Goal: Task Accomplishment & Management: Use online tool/utility

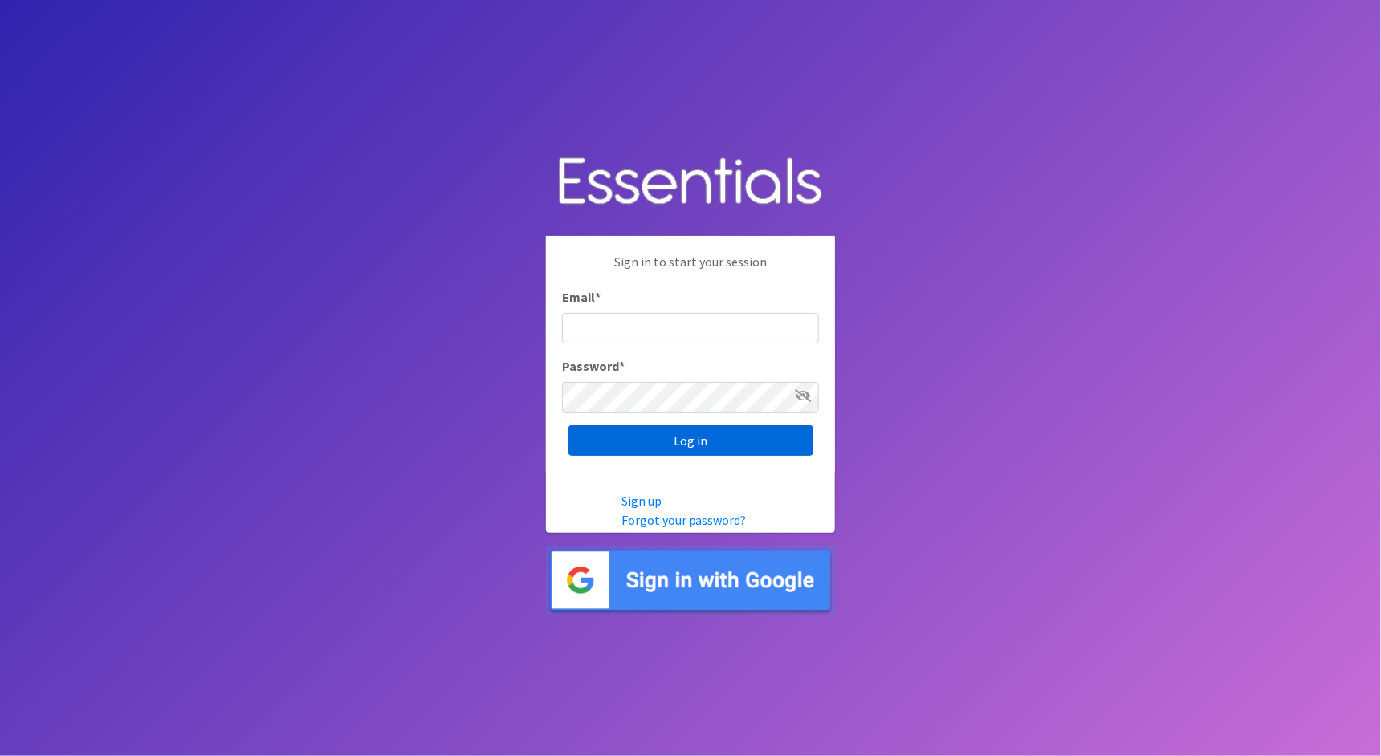
type input "cathy@alohadiaperbank.org"
click at [680, 442] on input "Log in" at bounding box center [690, 440] width 245 height 31
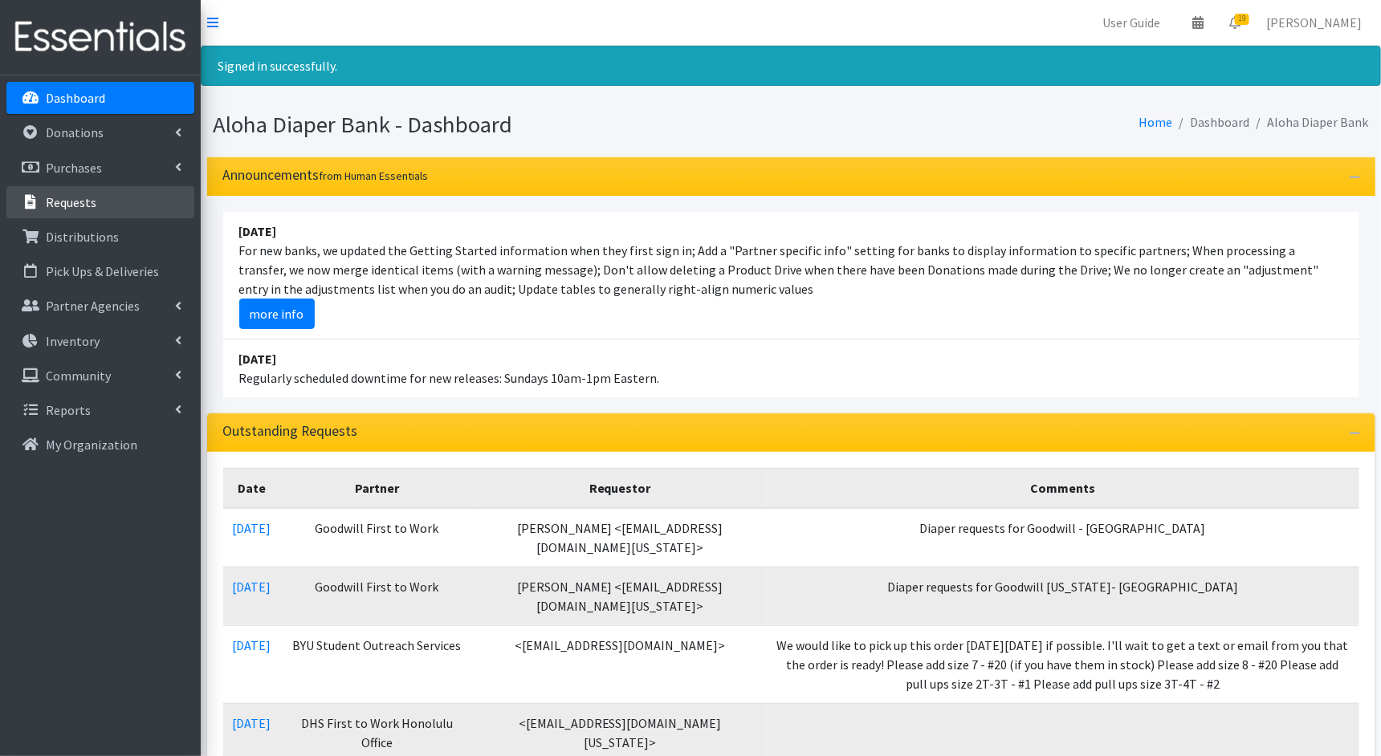
click at [90, 197] on p "Requests" at bounding box center [71, 202] width 51 height 16
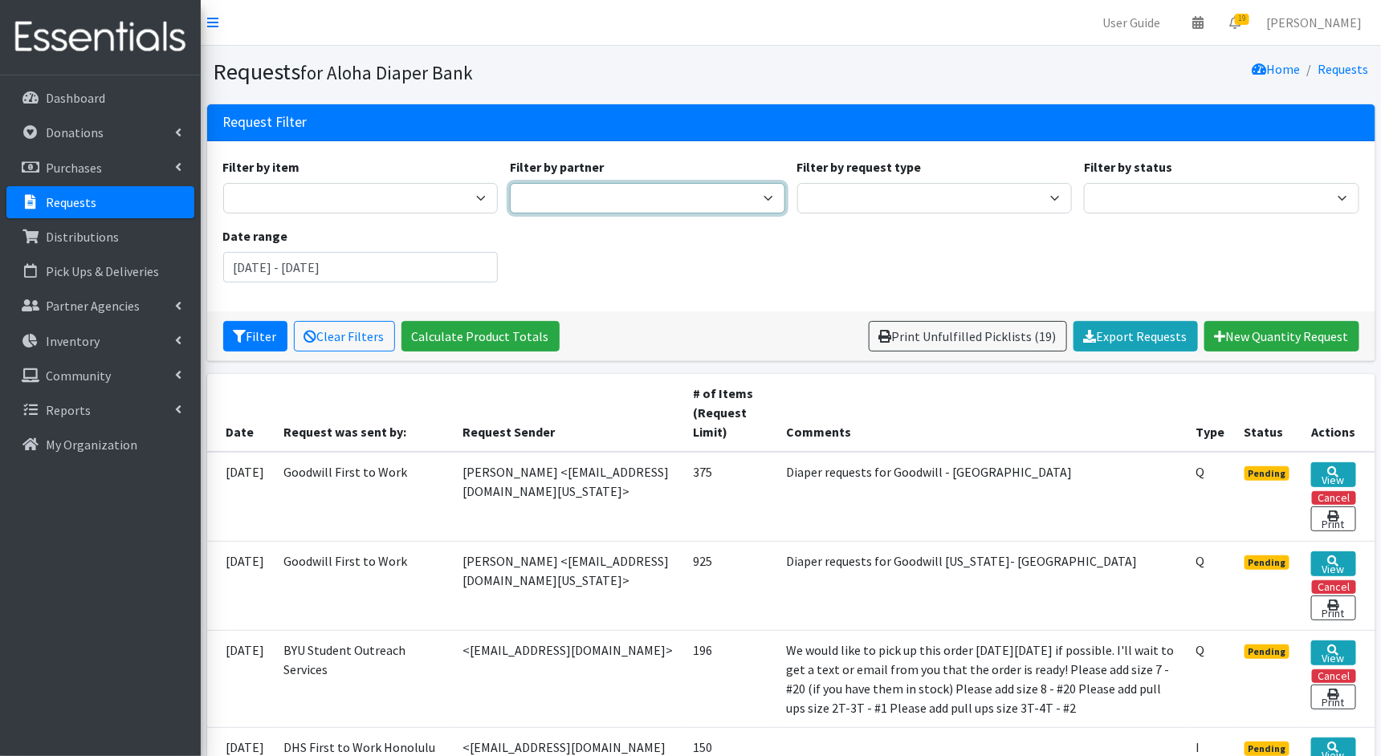
click at [686, 209] on select "Aloha Diaper Bank [PERSON_NAME] Better Tomorrows - [US_STATE] BYU Student Outre…" at bounding box center [647, 198] width 275 height 31
select select "5618"
click at [510, 183] on select "Aloha Diaper Bank [PERSON_NAME] Better Tomorrows - [US_STATE] BYU Student Outre…" at bounding box center [647, 198] width 275 height 31
click at [340, 267] on input "[DATE] - [DATE]" at bounding box center [360, 267] width 275 height 31
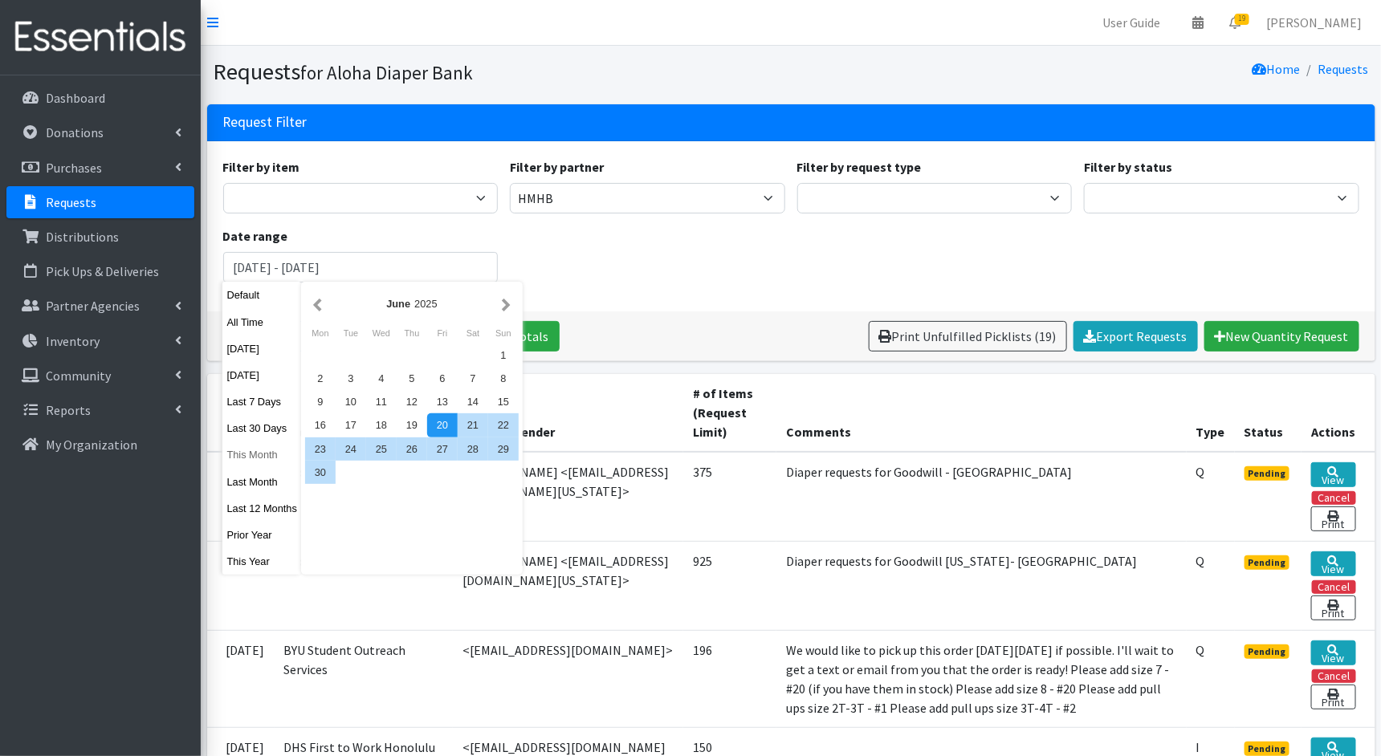
click at [260, 456] on button "This Month" at bounding box center [261, 454] width 79 height 23
type input "August 1, 2025 - August 31, 2025"
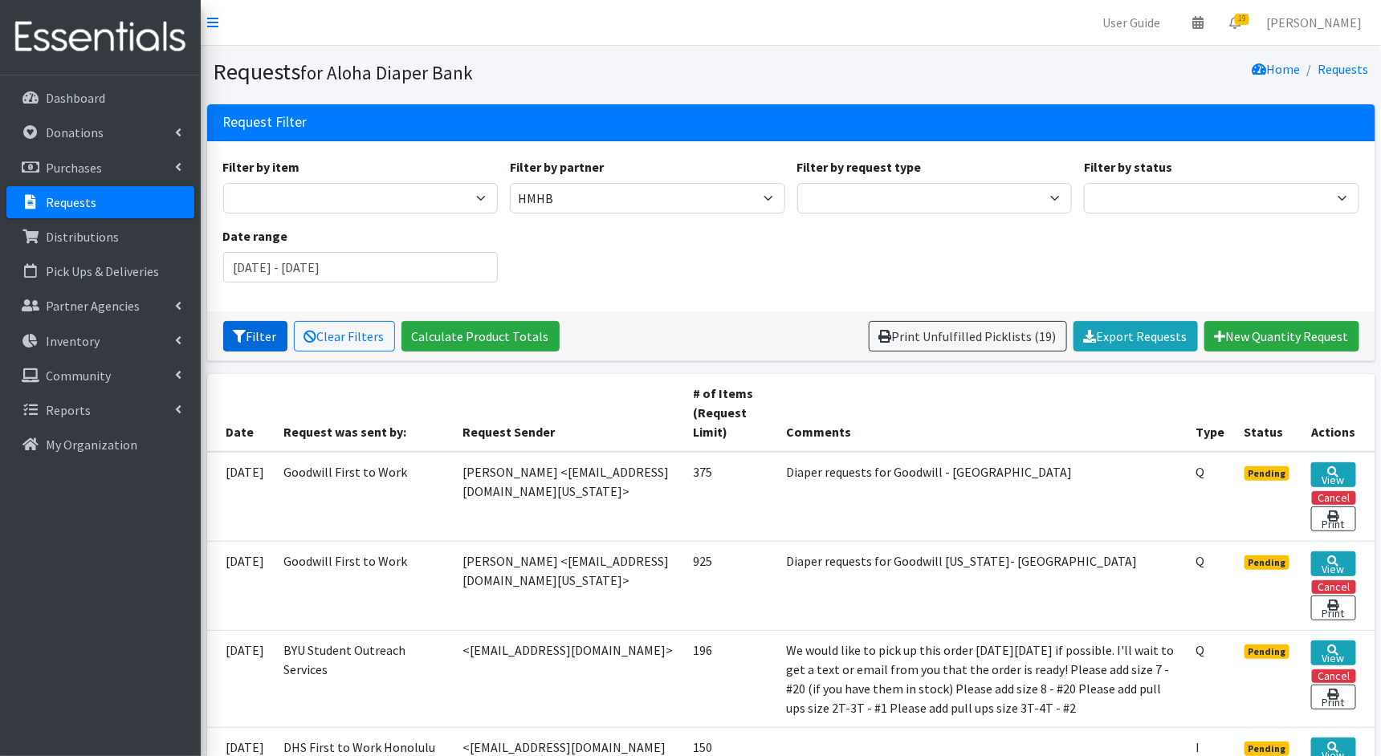
click at [258, 327] on button "Filter" at bounding box center [255, 336] width 64 height 31
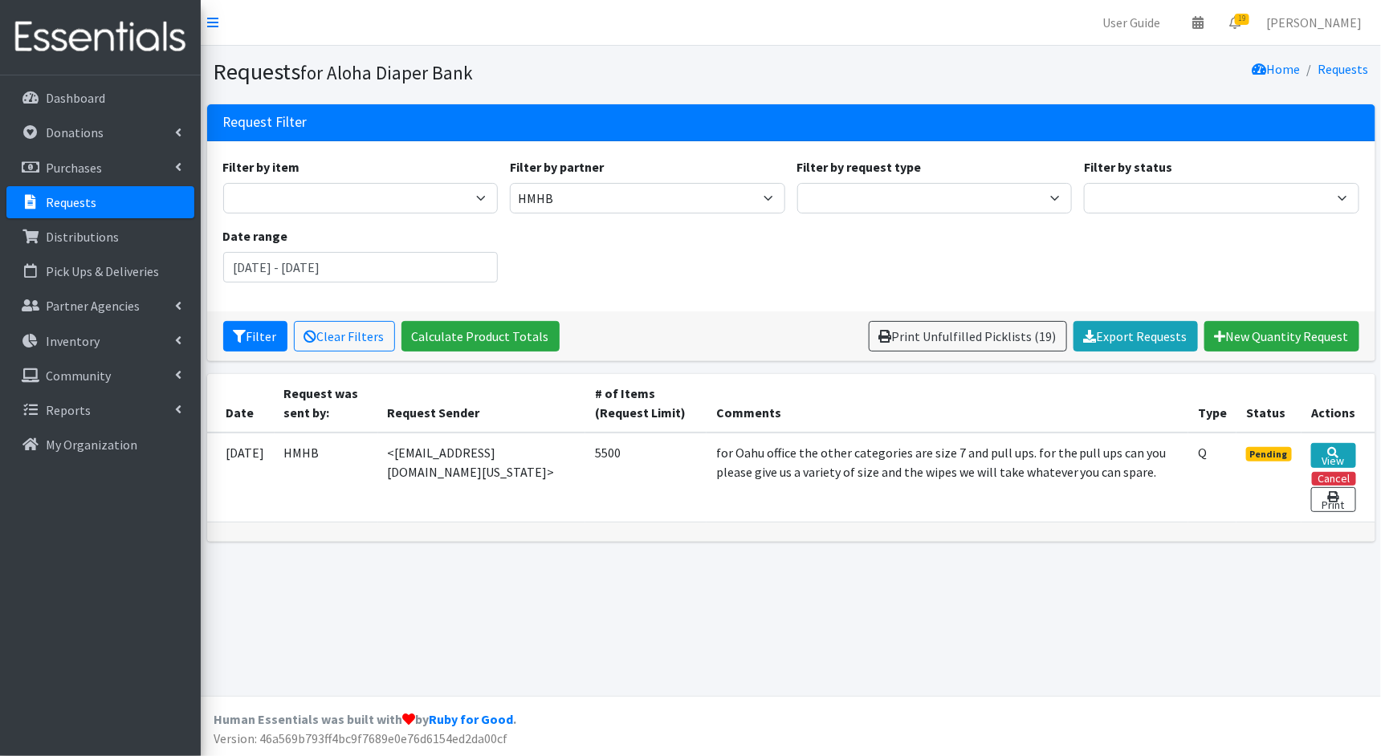
click at [93, 198] on p "Requests" at bounding box center [71, 202] width 51 height 16
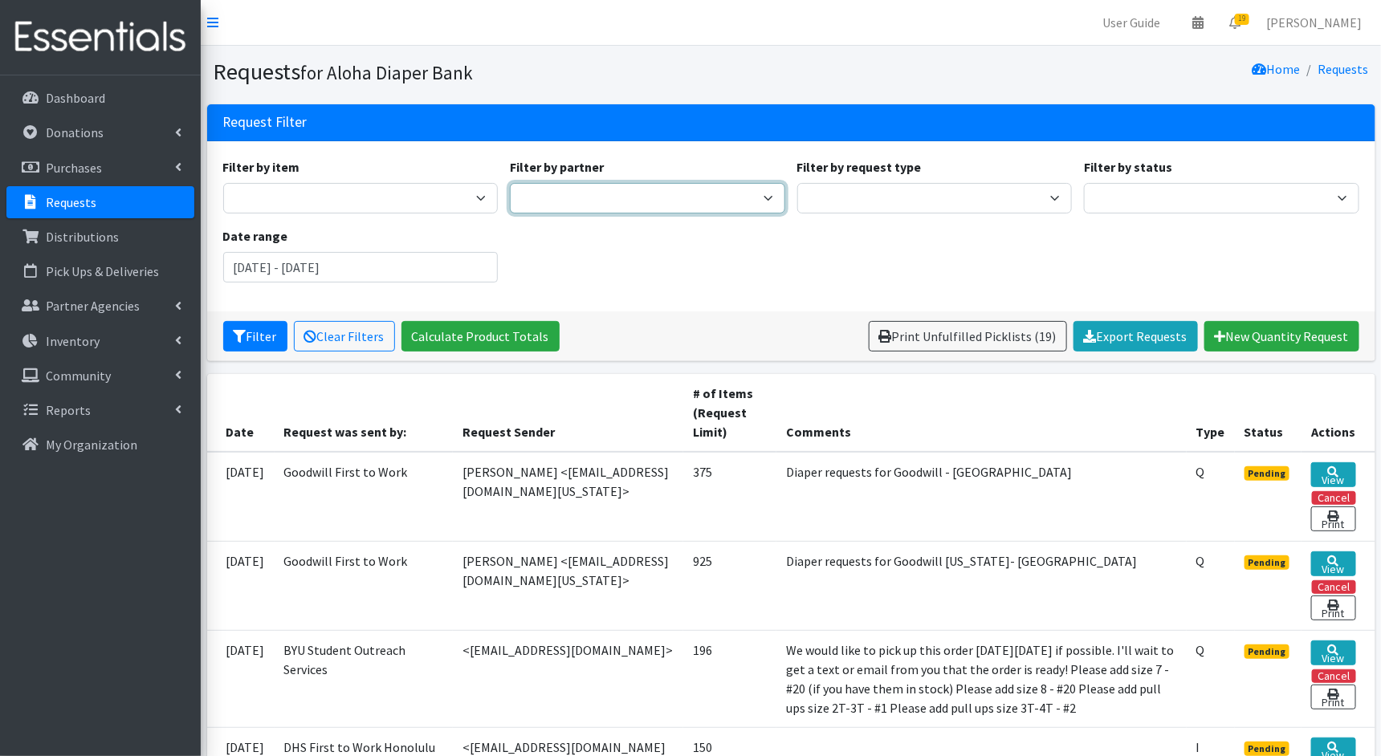
click at [753, 198] on select "Aloha Diaper Bank Maui Anne Komatsu Better Tomorrows - Hawaii BYU Student Outre…" at bounding box center [647, 198] width 275 height 31
select select "4941"
click at [510, 183] on select "Aloha Diaper Bank Maui Anne Komatsu Better Tomorrows - Hawaii BYU Student Outre…" at bounding box center [647, 198] width 275 height 31
click at [397, 259] on input "[DATE] - [DATE]" at bounding box center [360, 267] width 275 height 31
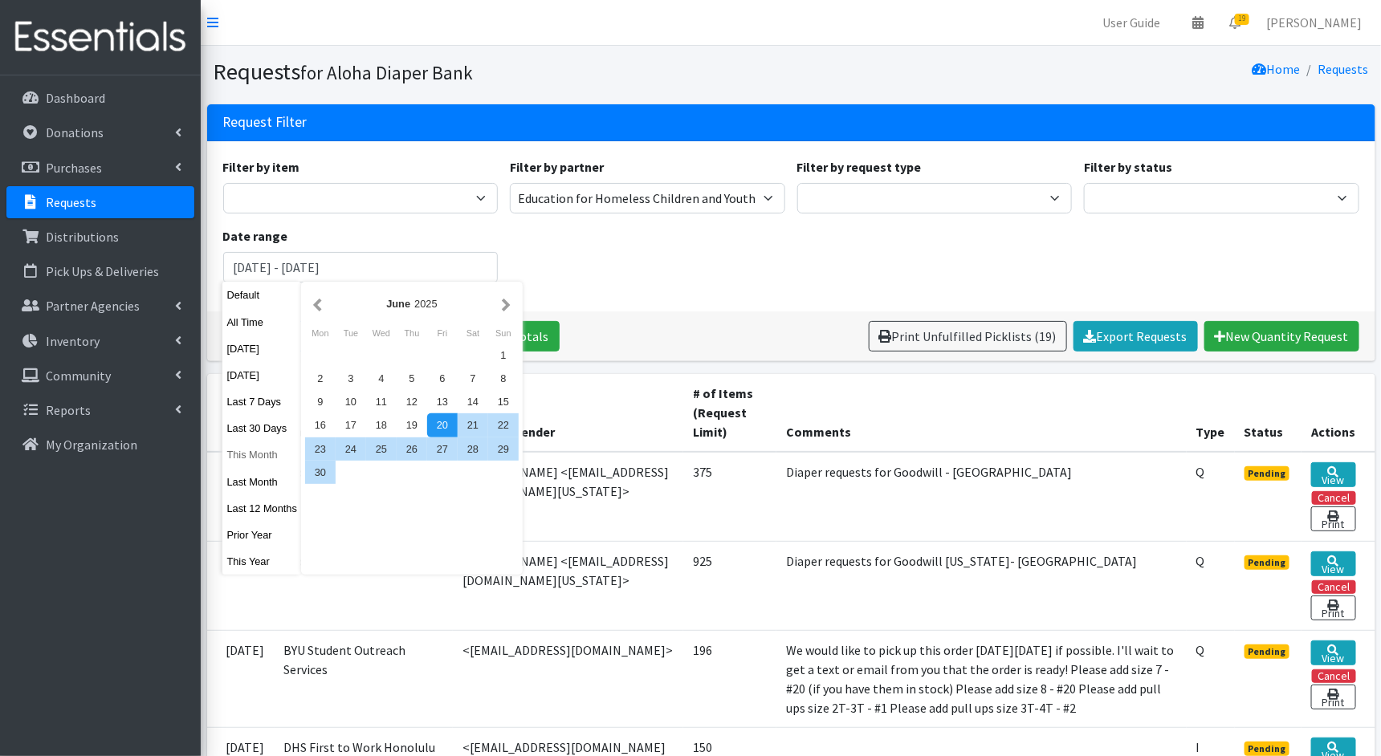
click at [255, 453] on button "This Month" at bounding box center [261, 454] width 79 height 23
type input "August 1, 2025 - August 31, 2025"
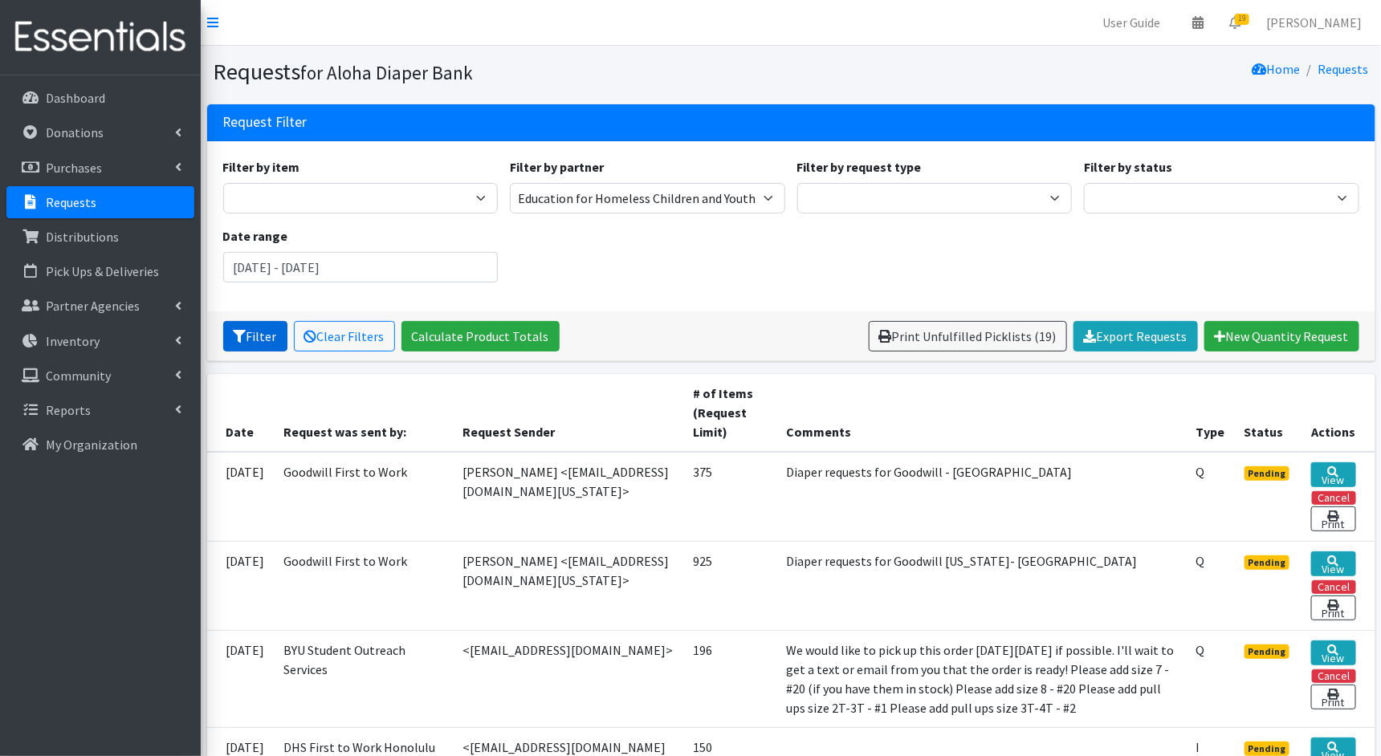
click at [245, 324] on button "Filter" at bounding box center [255, 336] width 64 height 31
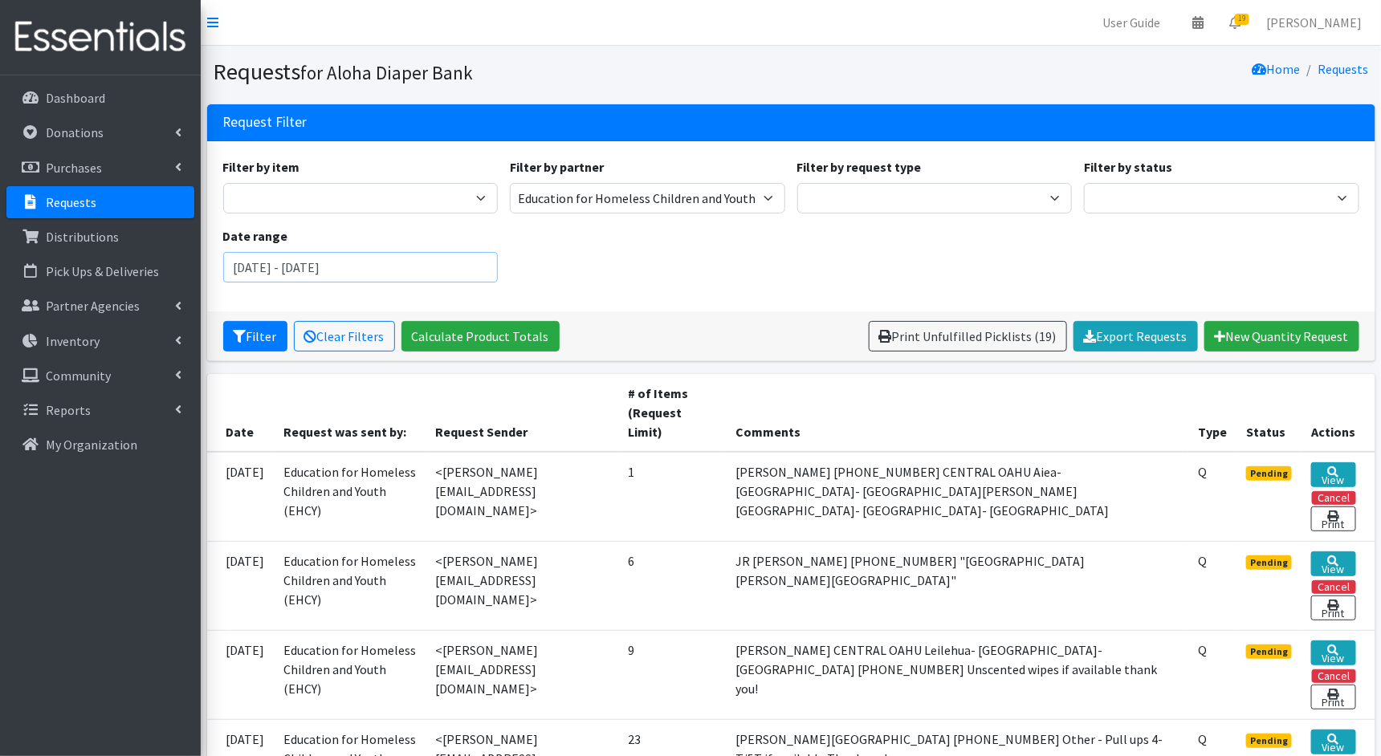
click at [455, 274] on input "[DATE] - [DATE]" at bounding box center [360, 267] width 275 height 31
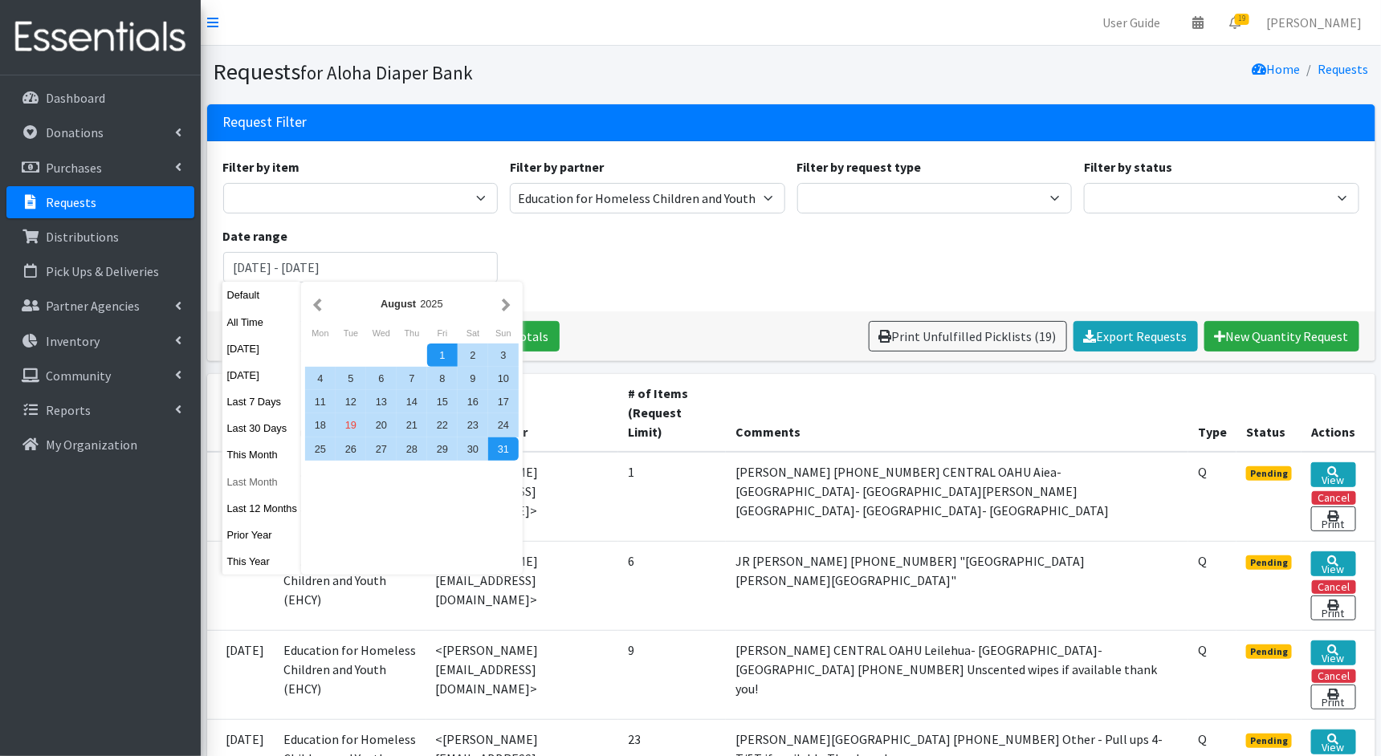
click at [263, 481] on button "Last Month" at bounding box center [261, 481] width 79 height 23
type input "[DATE] - [DATE]"
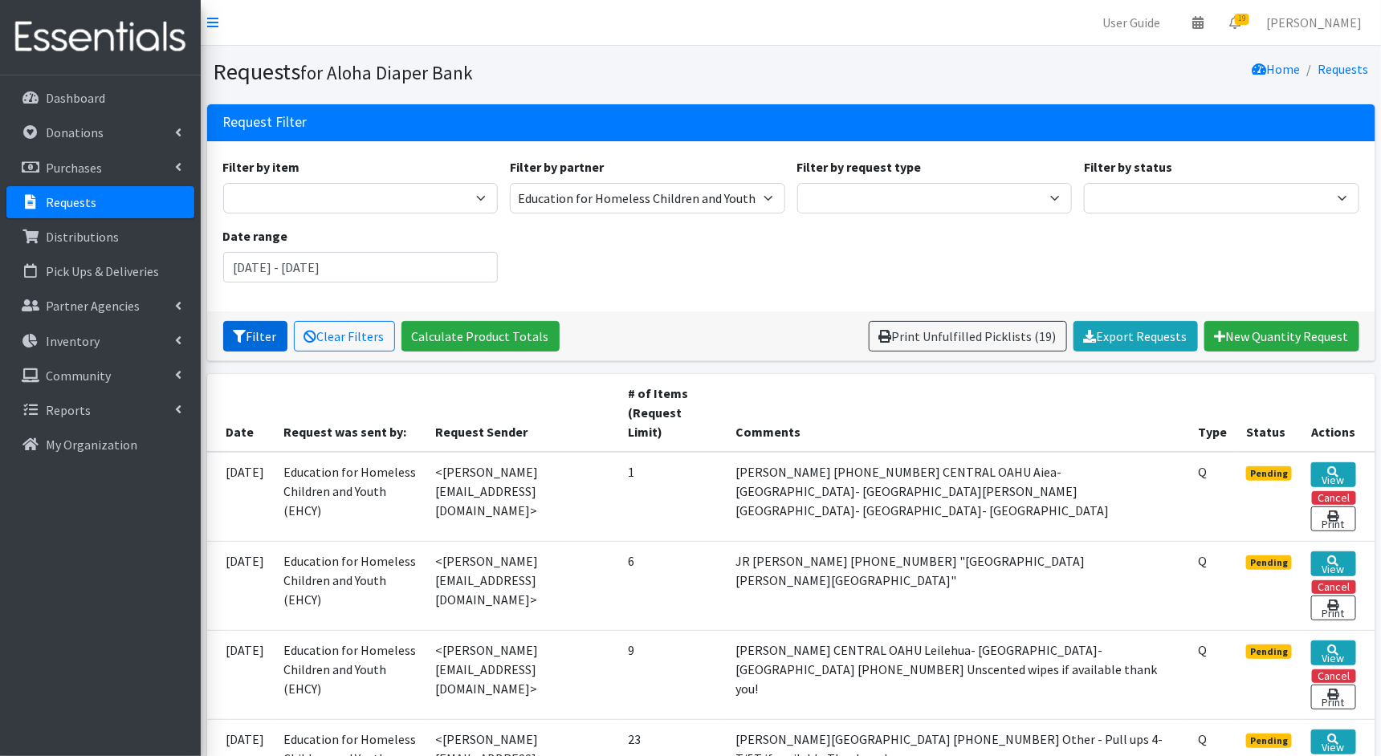
click at [258, 330] on button "Filter" at bounding box center [255, 336] width 64 height 31
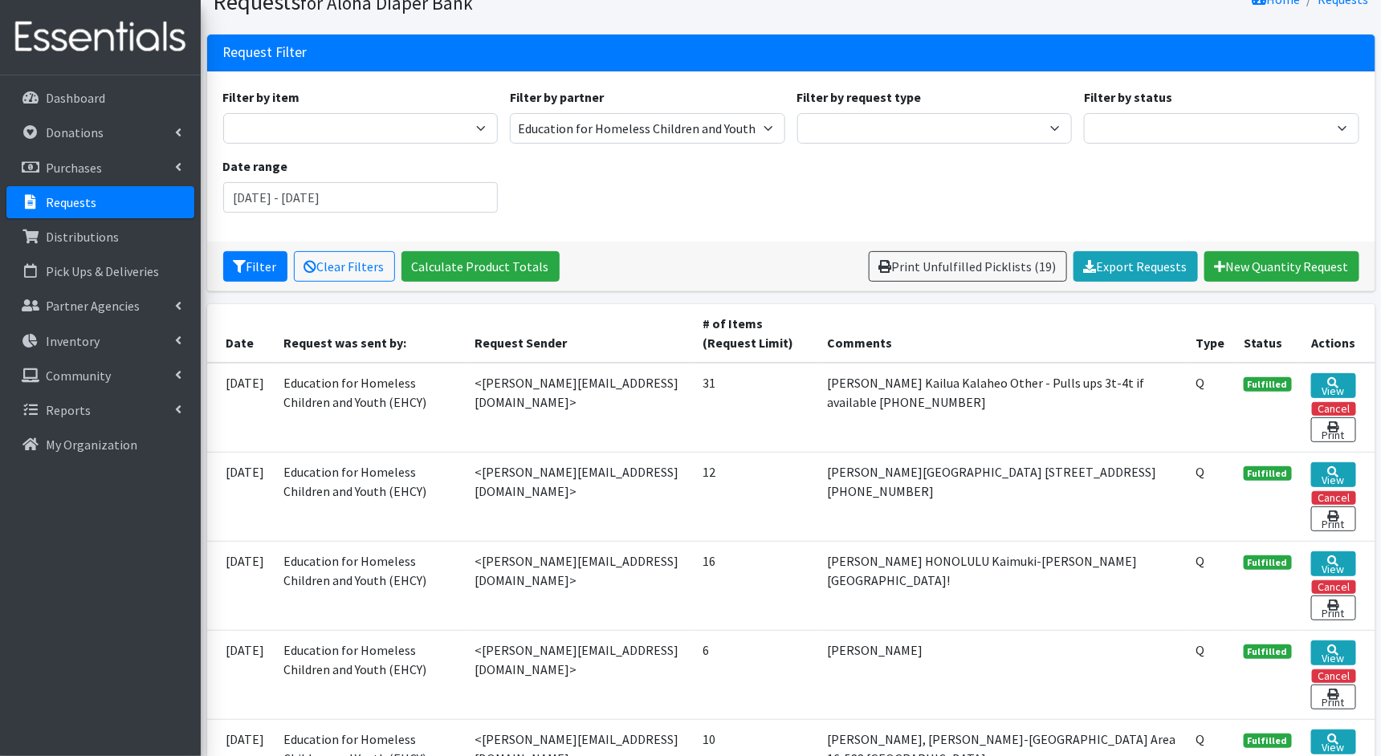
scroll to position [73, 0]
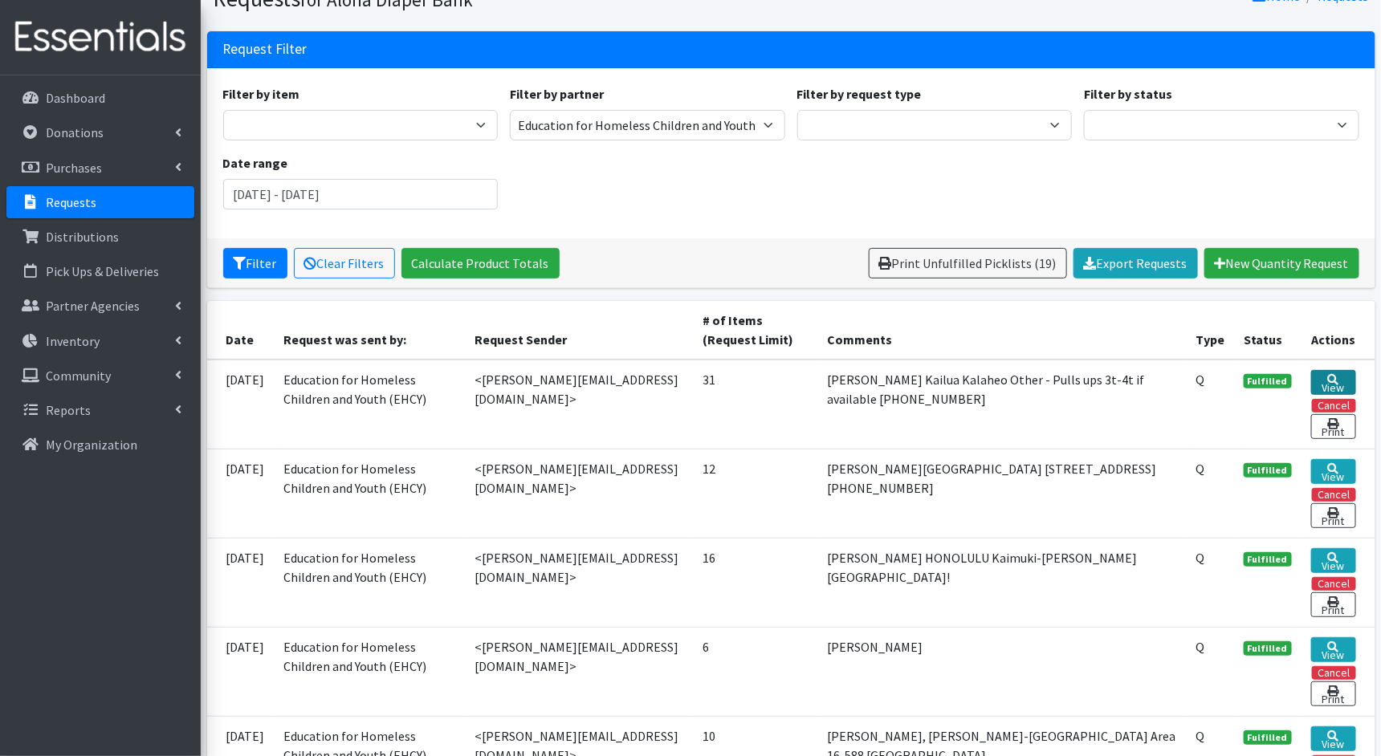
click at [1339, 372] on link "View" at bounding box center [1333, 382] width 45 height 25
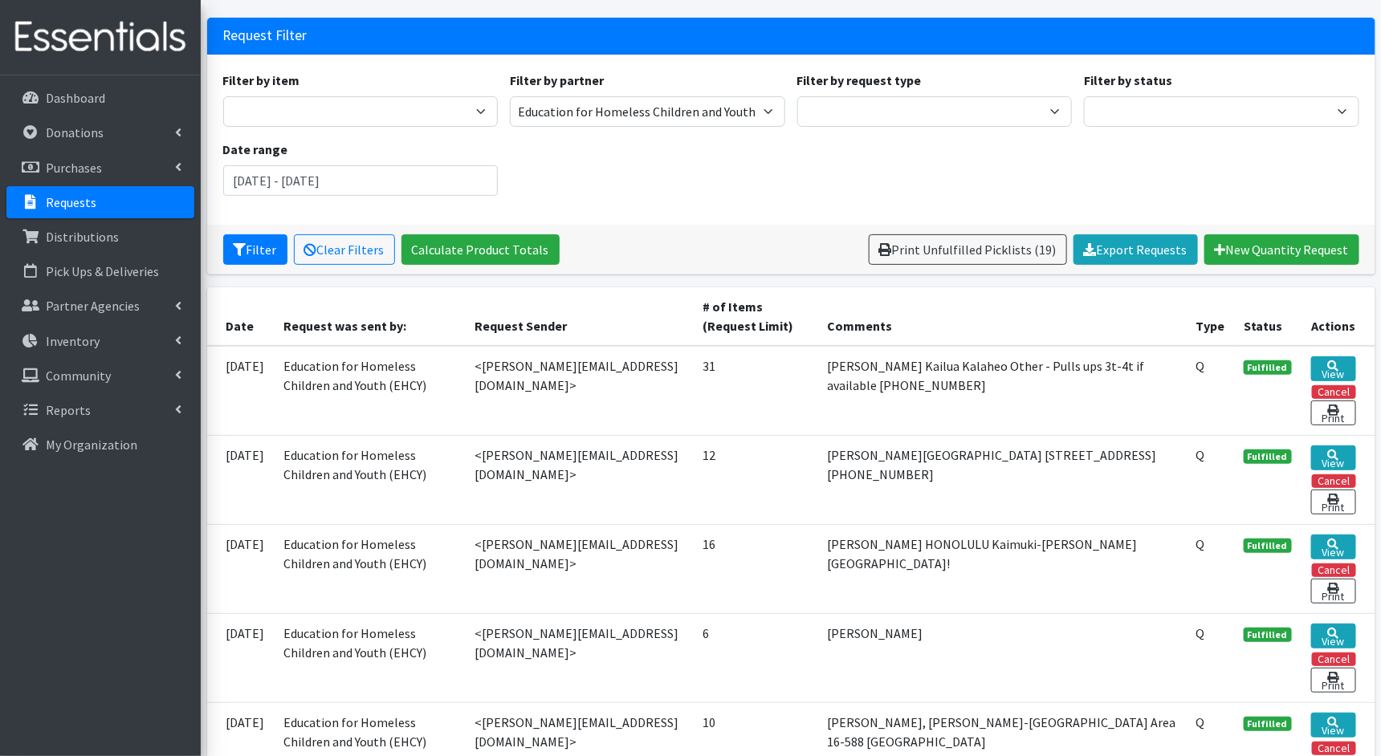
scroll to position [0, 0]
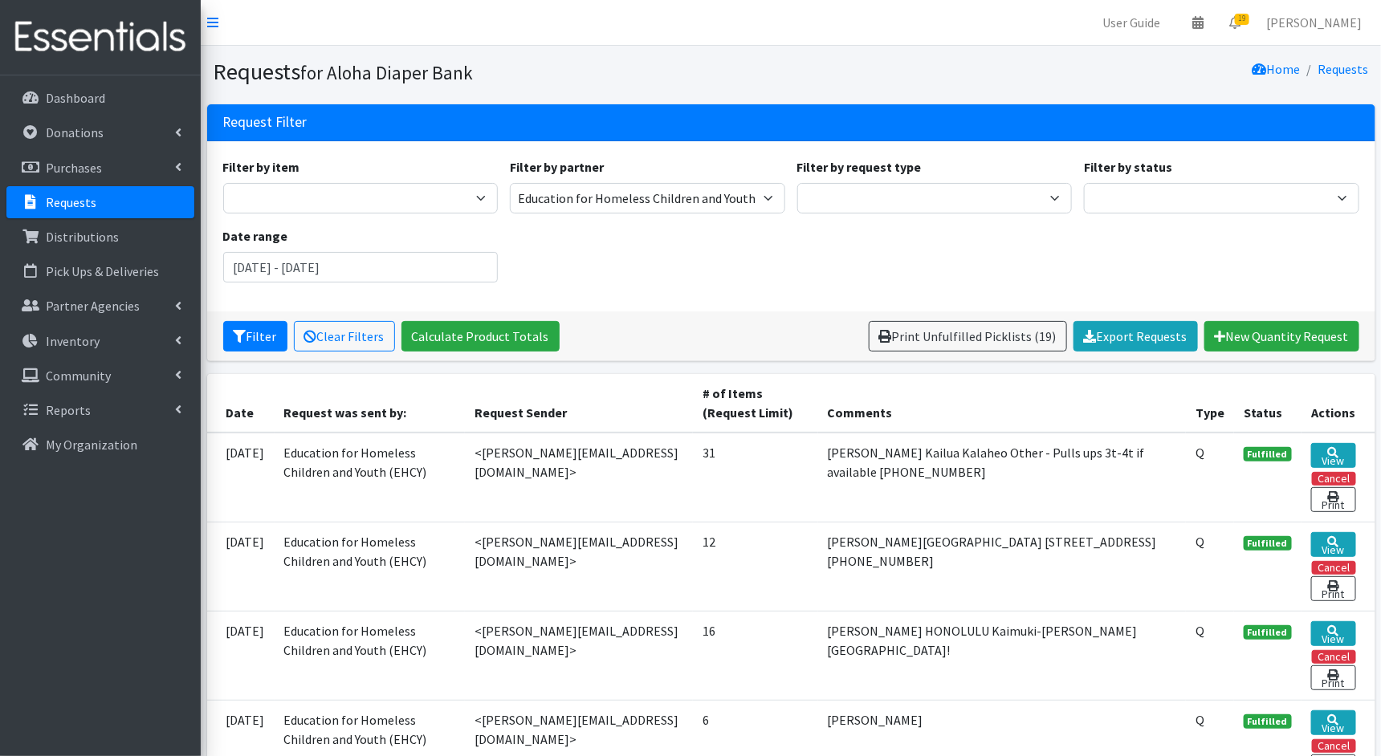
click at [78, 204] on p "Requests" at bounding box center [71, 202] width 51 height 16
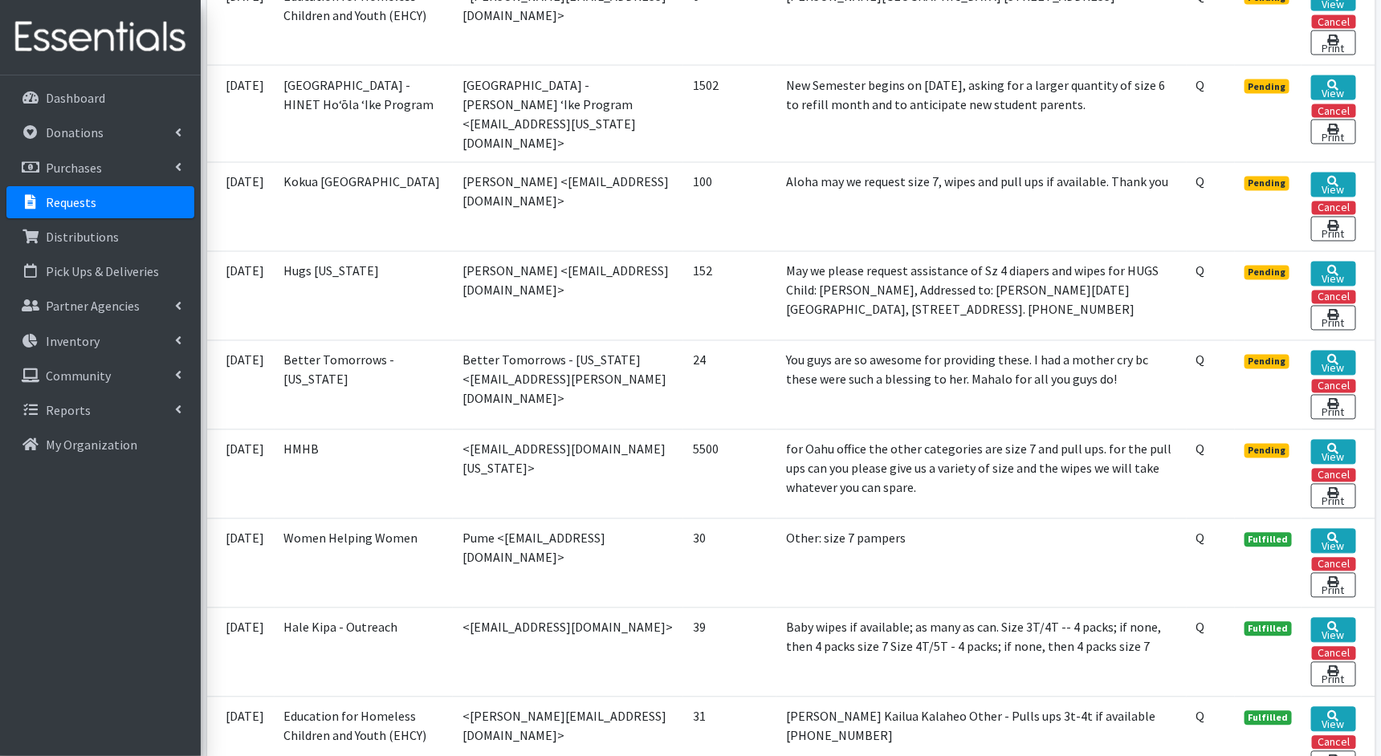
scroll to position [1198, 0]
click at [1335, 455] on link "View" at bounding box center [1333, 451] width 44 height 25
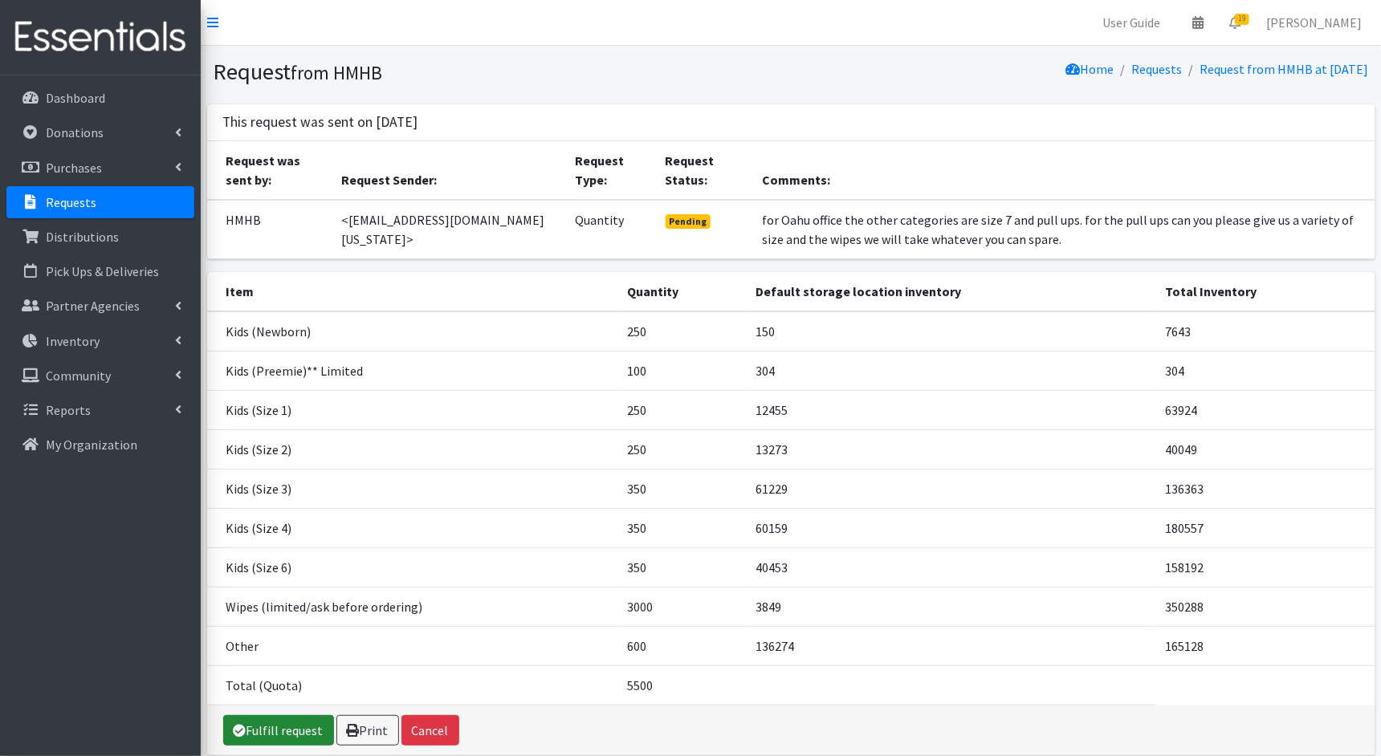
click at [269, 733] on link "Fulfill request" at bounding box center [278, 730] width 111 height 31
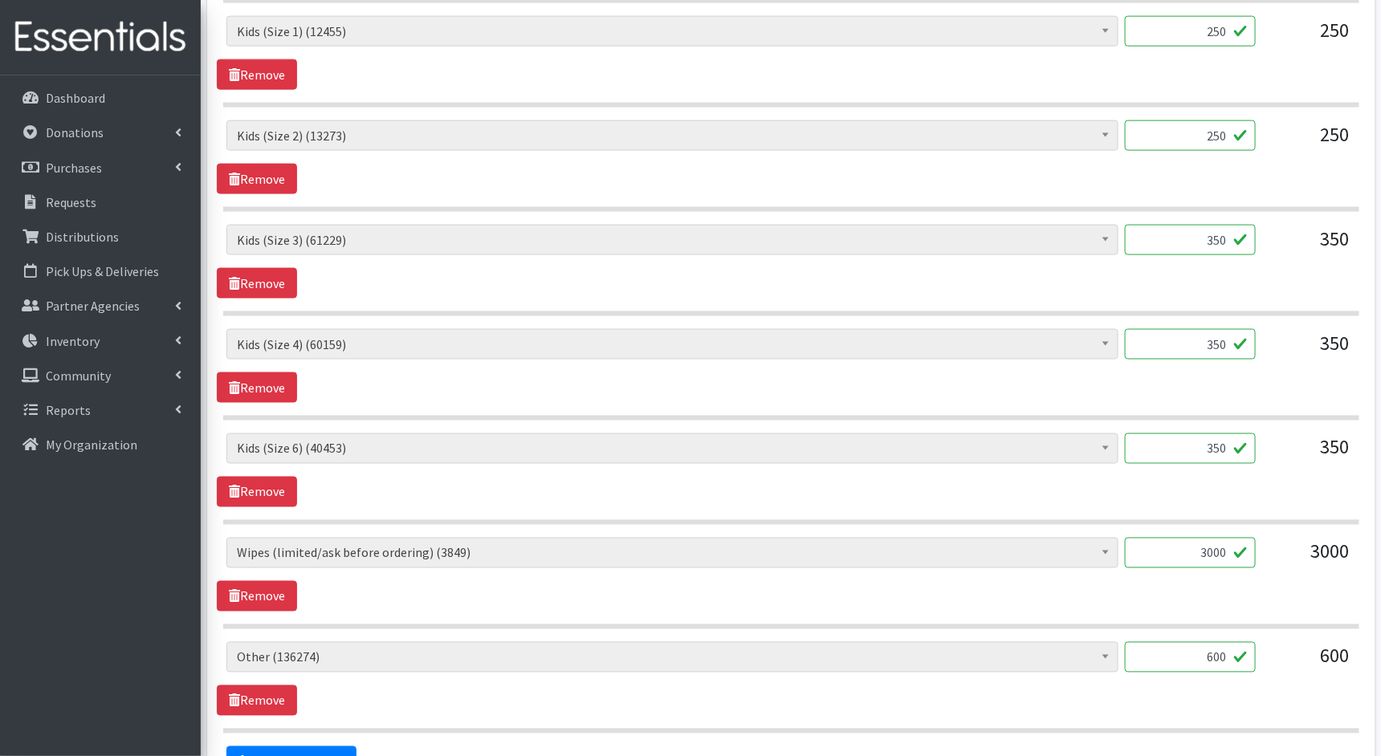
scroll to position [1119, 0]
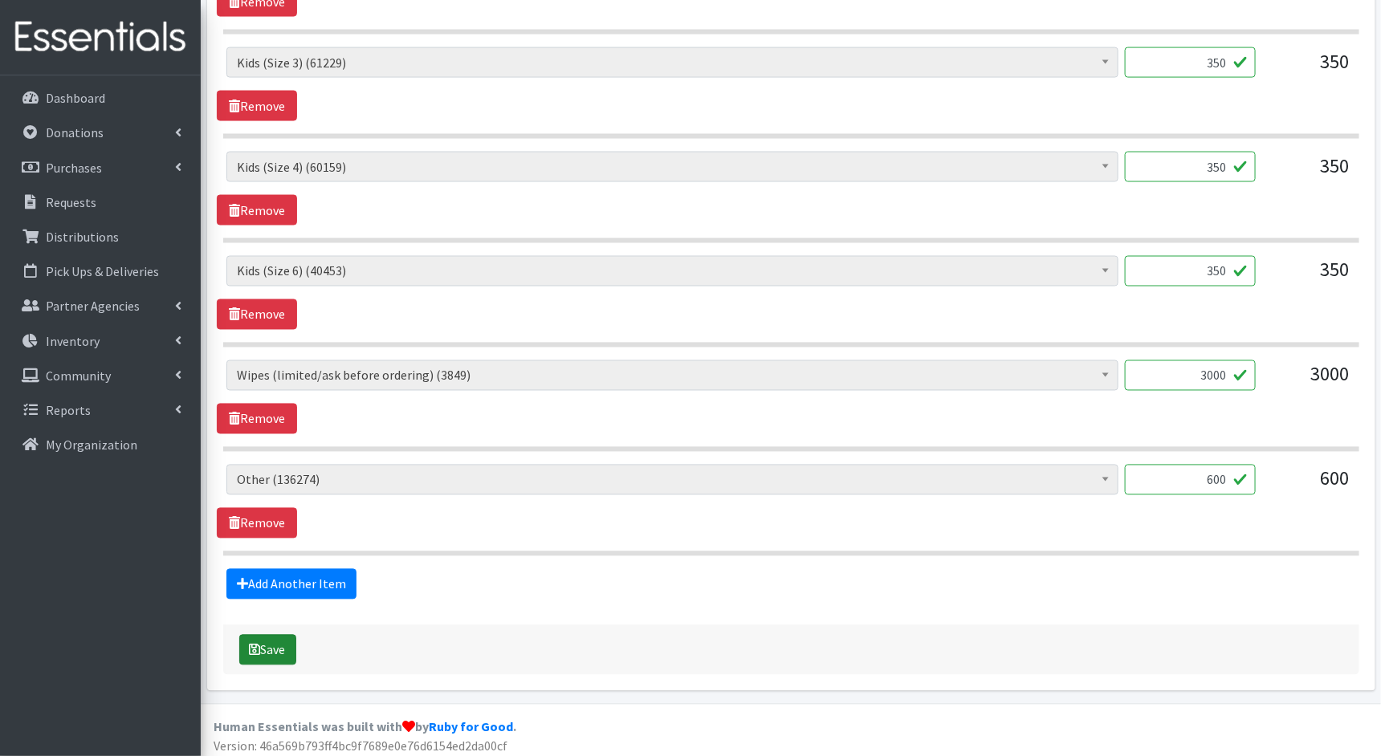
click at [277, 637] on button "Save" at bounding box center [267, 650] width 57 height 31
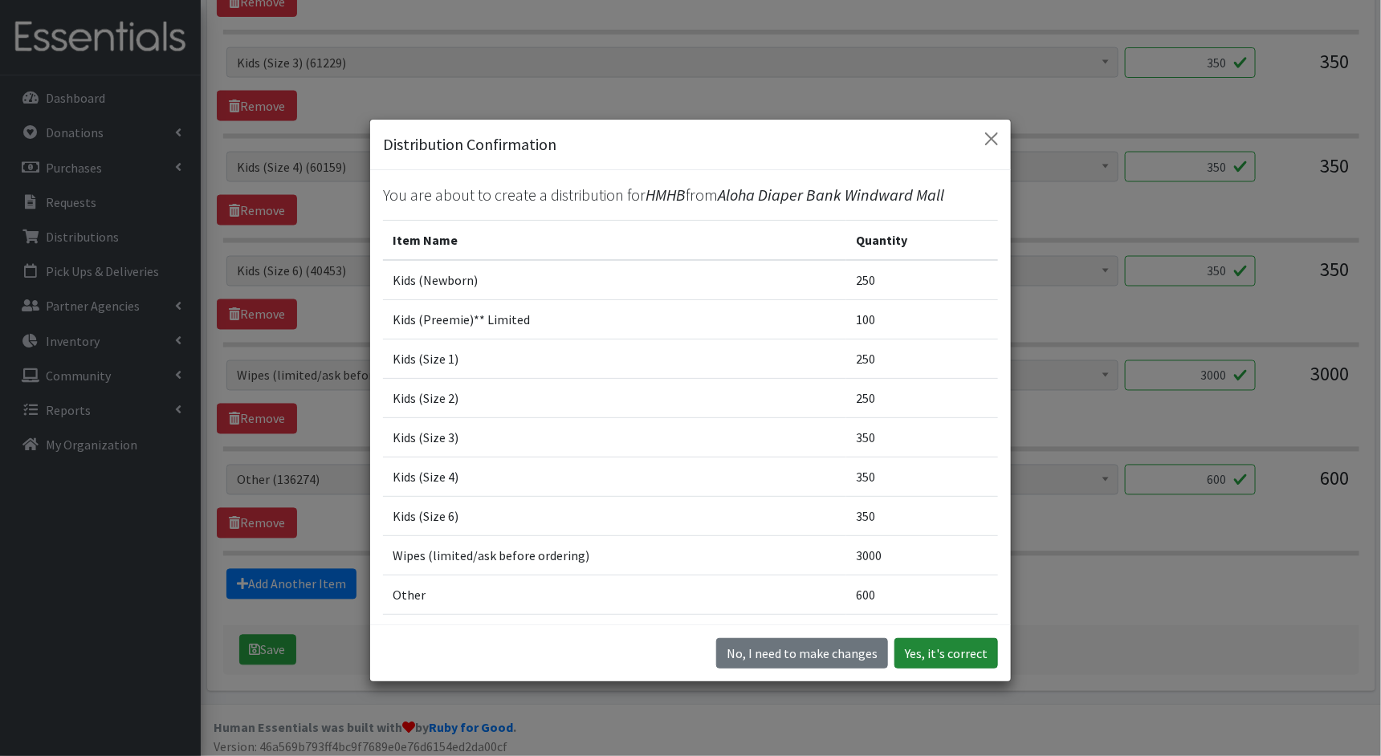
click at [987, 649] on button "Yes, it's correct" at bounding box center [946, 653] width 104 height 31
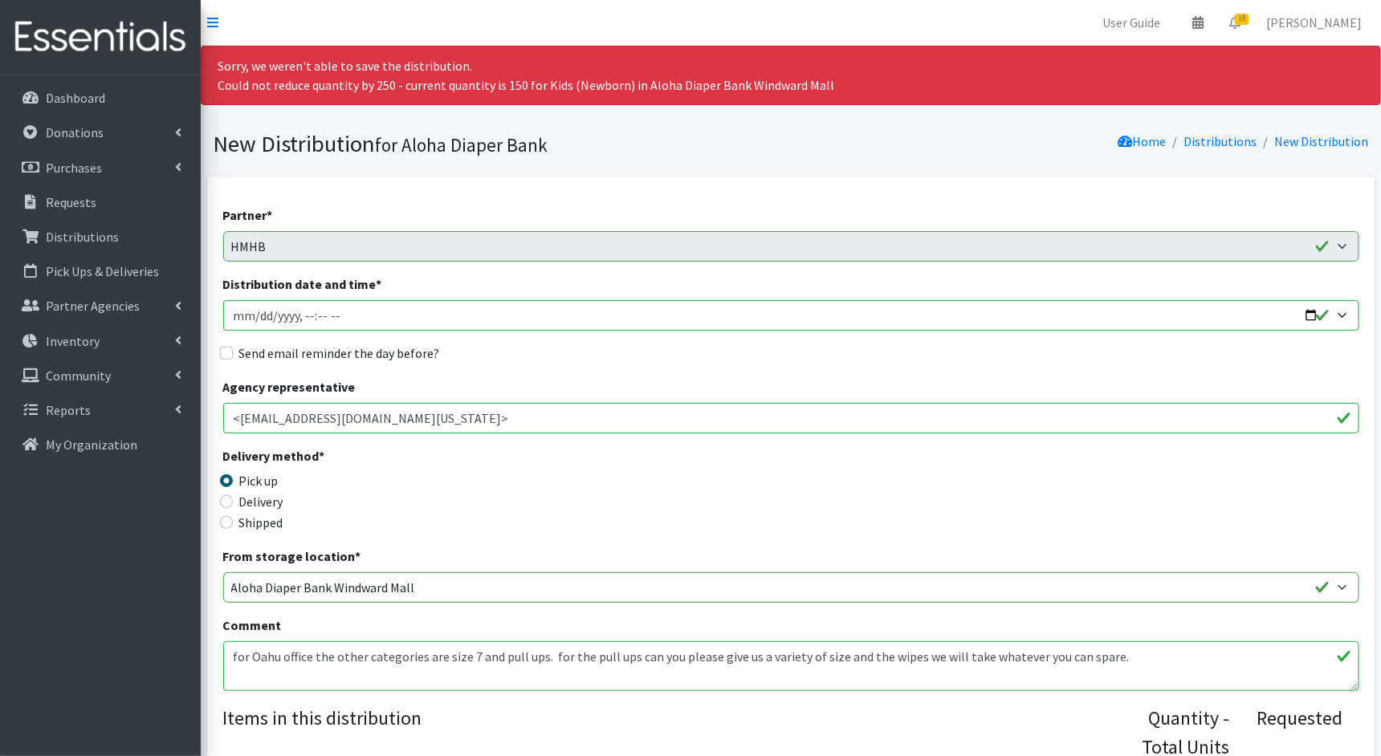
scroll to position [0, 0]
click at [107, 200] on link "Requests" at bounding box center [100, 202] width 188 height 32
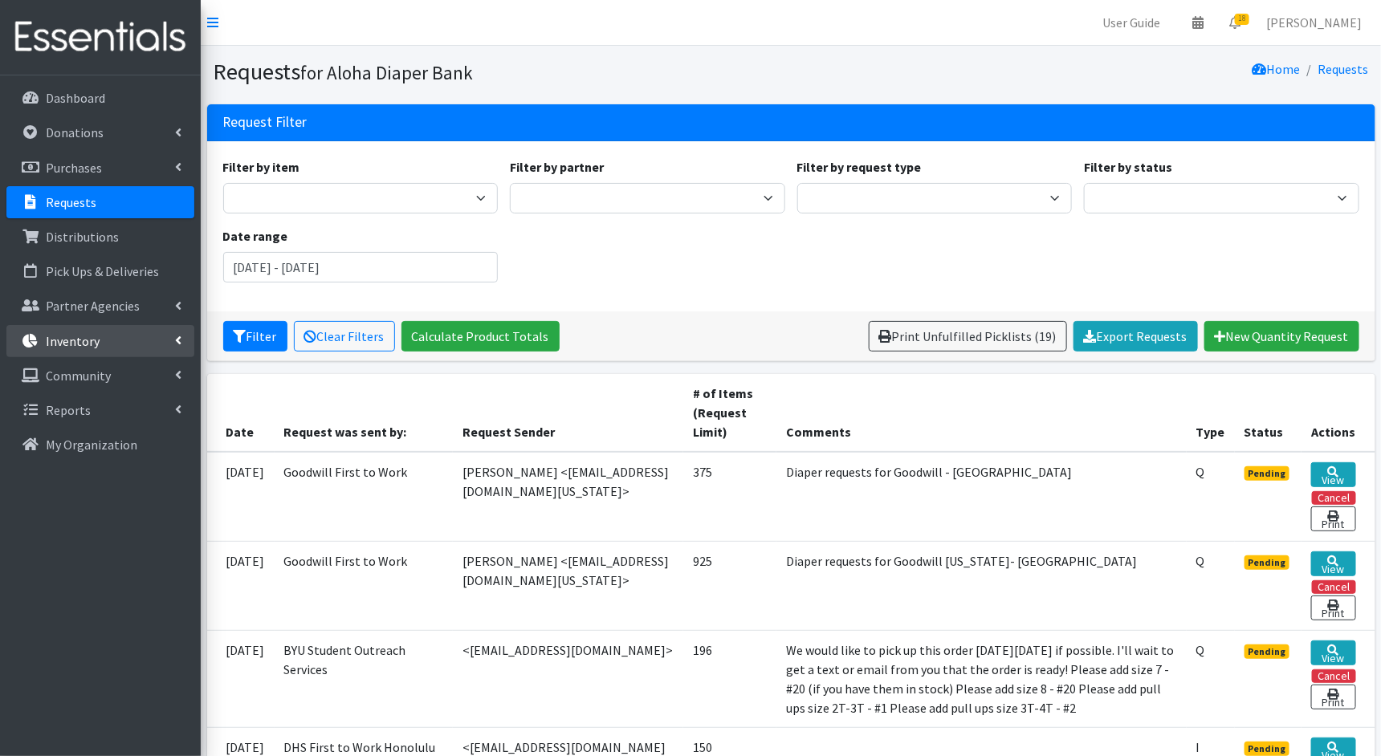
click at [108, 336] on link "Inventory" at bounding box center [100, 341] width 188 height 32
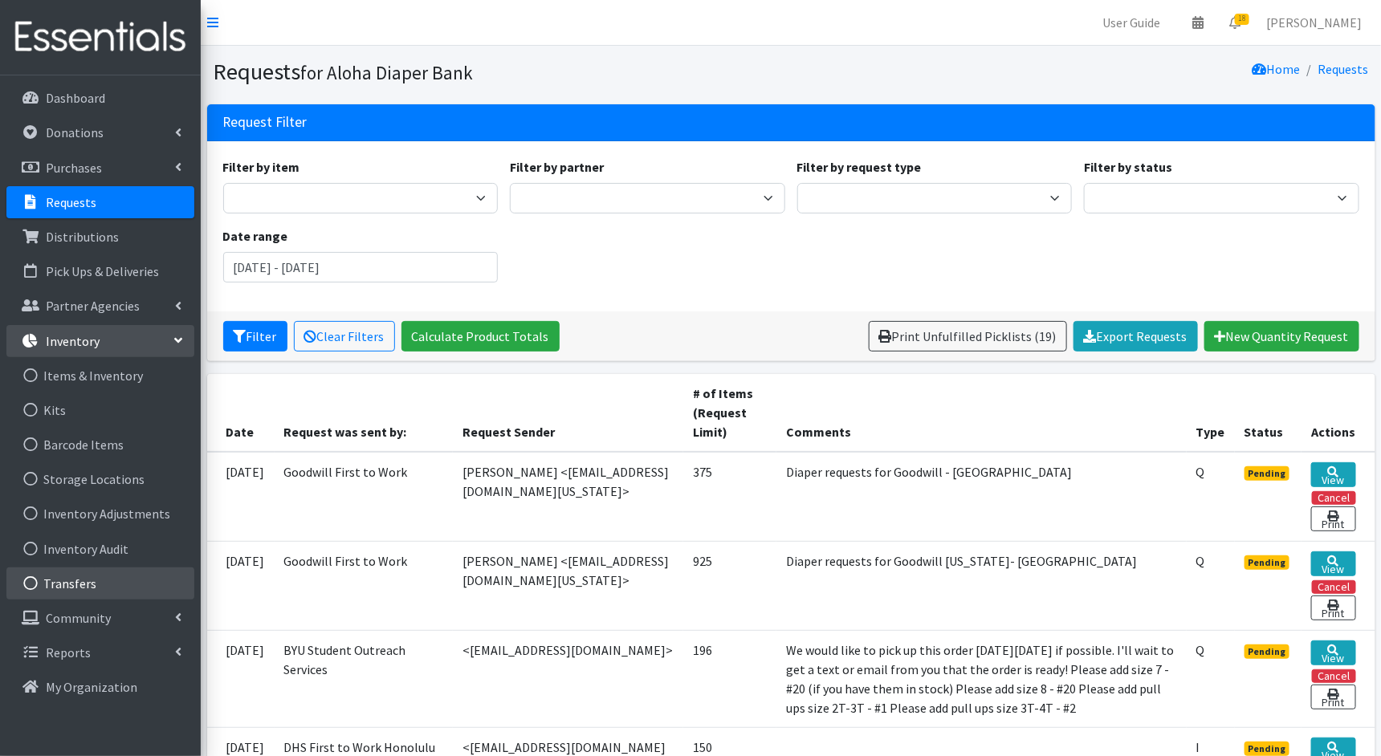
click at [88, 581] on link "Transfers" at bounding box center [100, 584] width 188 height 32
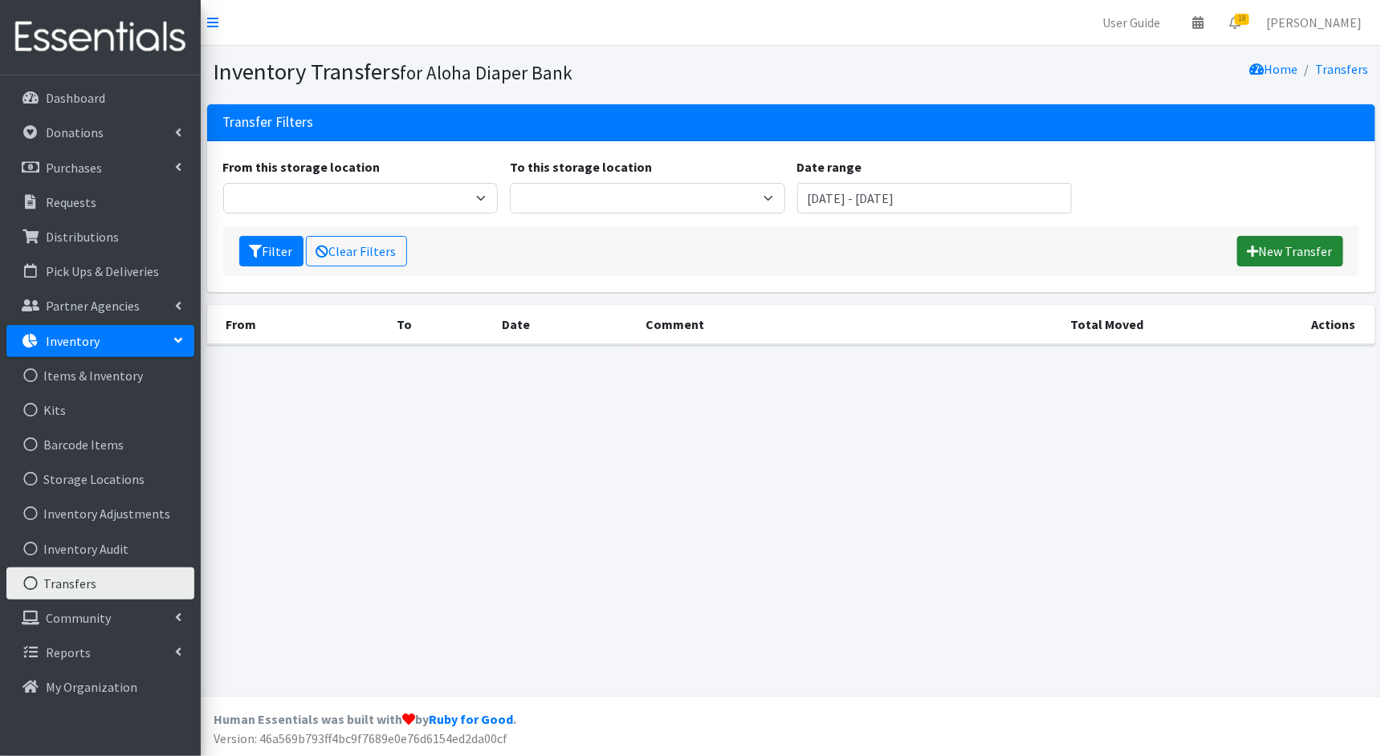
click at [1337, 246] on link "New Transfer" at bounding box center [1290, 251] width 106 height 31
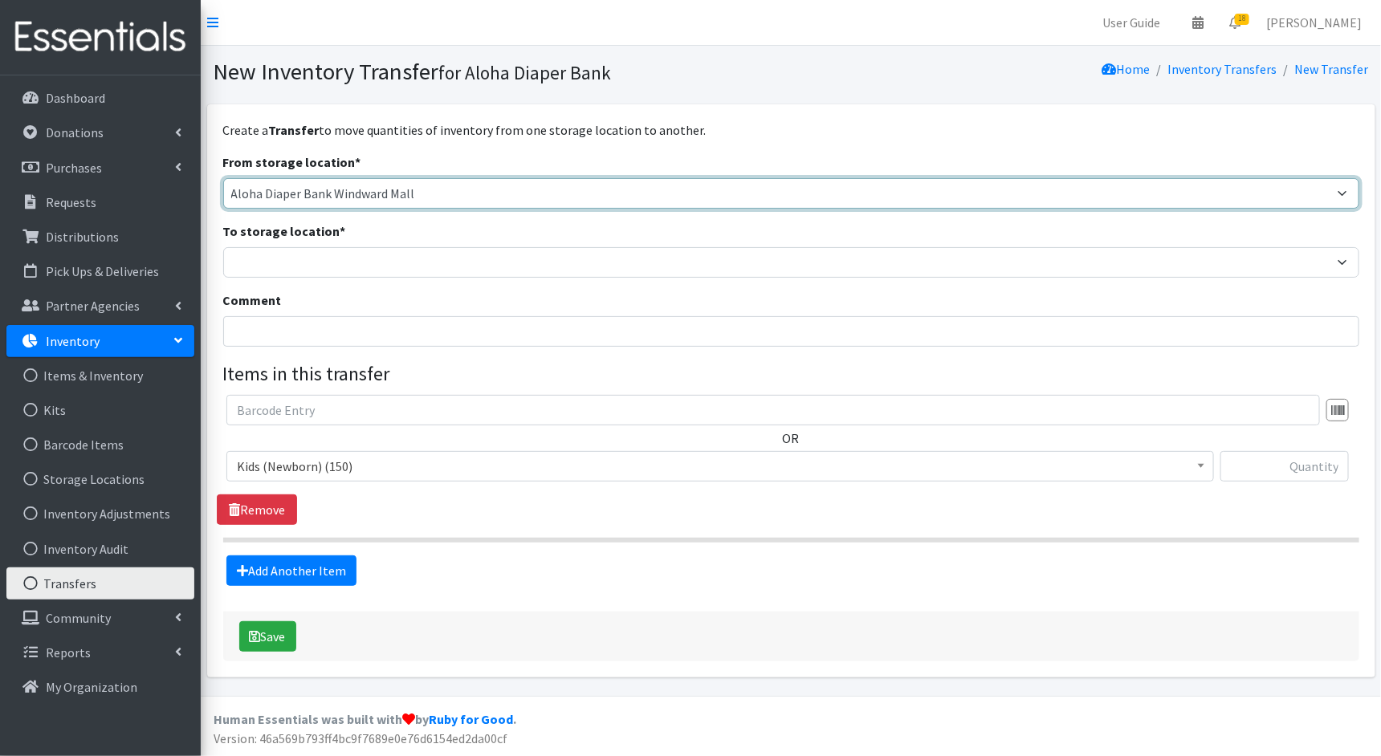
click at [1061, 191] on select "Aloha Diaper Bank Windward Mall DHX KOKA Kauai MAIN Kauai Diaper Pantry Main Ma…" at bounding box center [791, 193] width 1136 height 31
select select "40"
click at [223, 178] on select "Aloha Diaper Bank Windward Mall DHX KOKA Kauai MAIN Kauai Diaper Pantry Main Ma…" at bounding box center [791, 193] width 1136 height 31
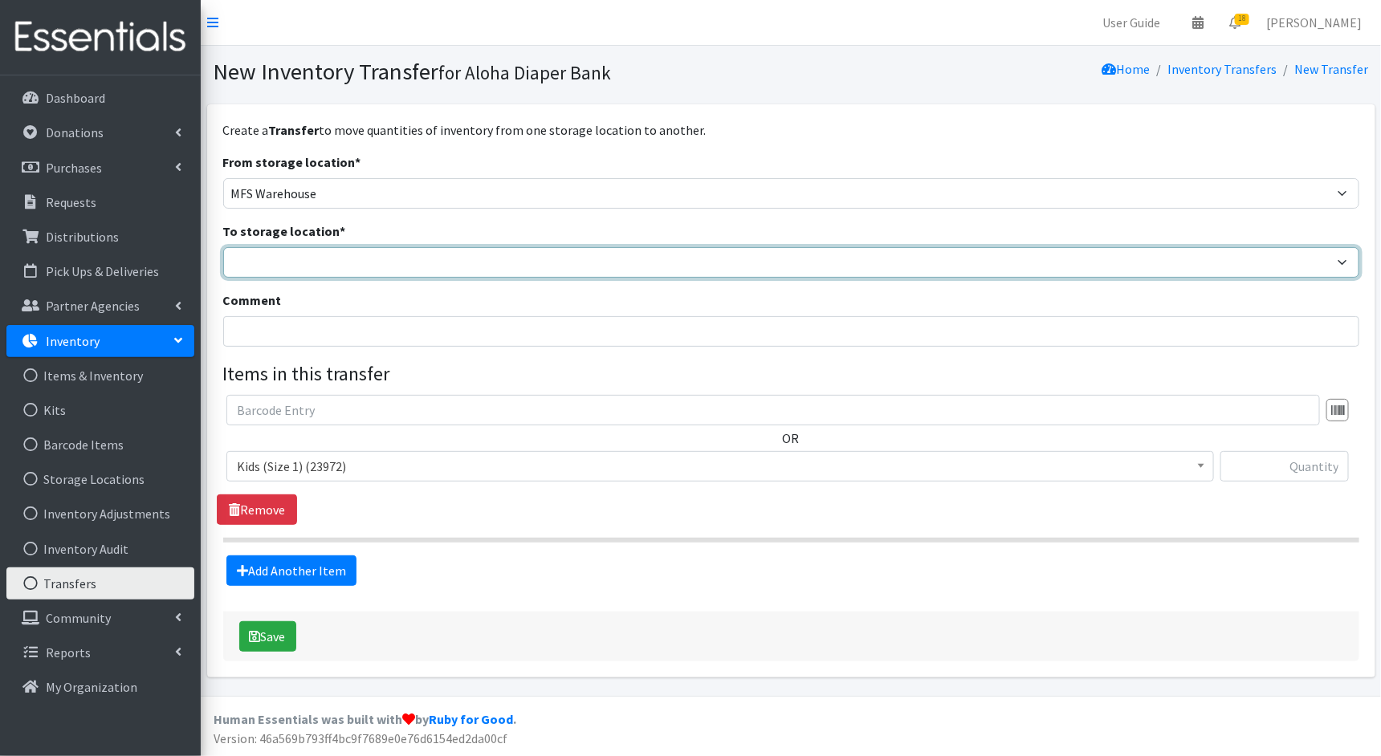
click at [745, 258] on select "Aloha Diaper Bank Windward Mall DHX KOKA Kauai MAIN Kauai Diaper Pantry Main Ma…" at bounding box center [791, 262] width 1136 height 31
select select "245"
click at [223, 247] on select "Aloha Diaper Bank Windward Mall DHX KOKA Kauai MAIN Kauai Diaper Pantry Main Ma…" at bounding box center [791, 262] width 1136 height 31
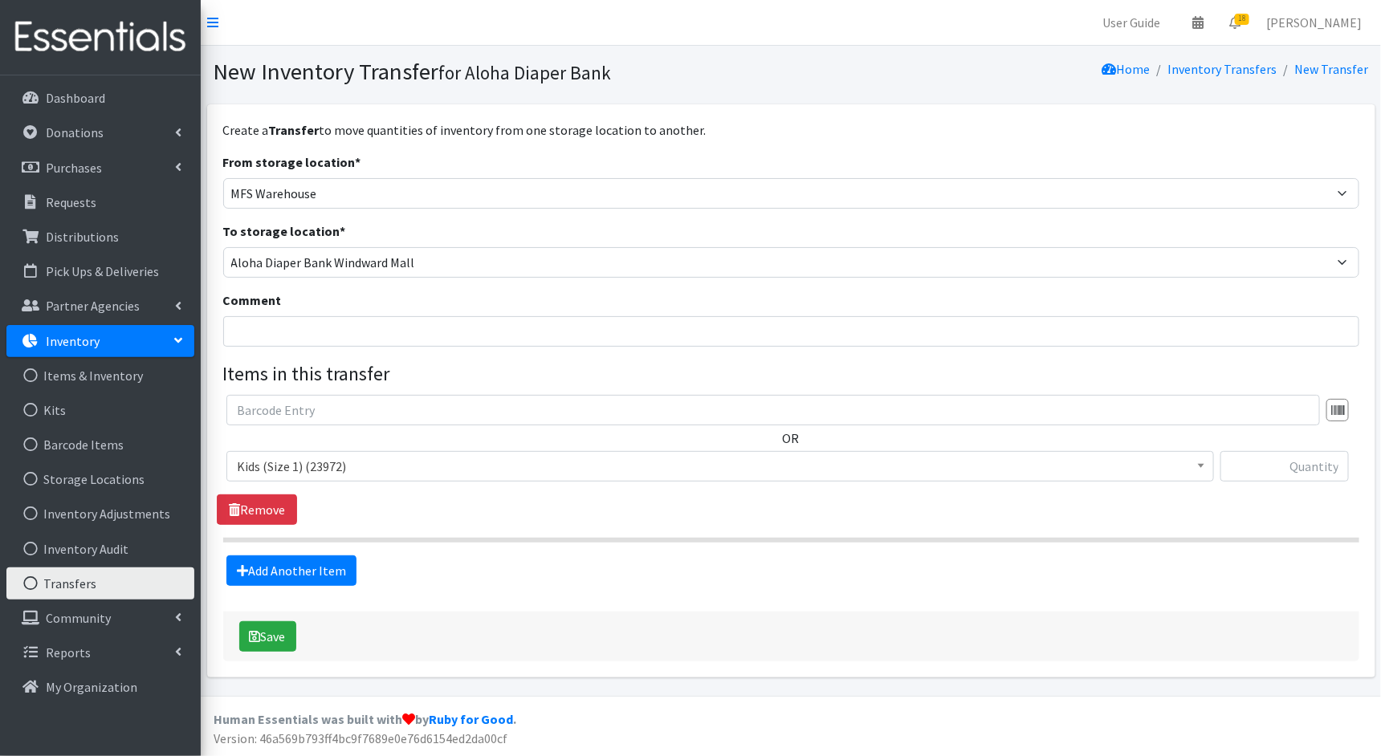
click at [625, 464] on span "Kids (Size 1) (23972)" at bounding box center [720, 466] width 967 height 22
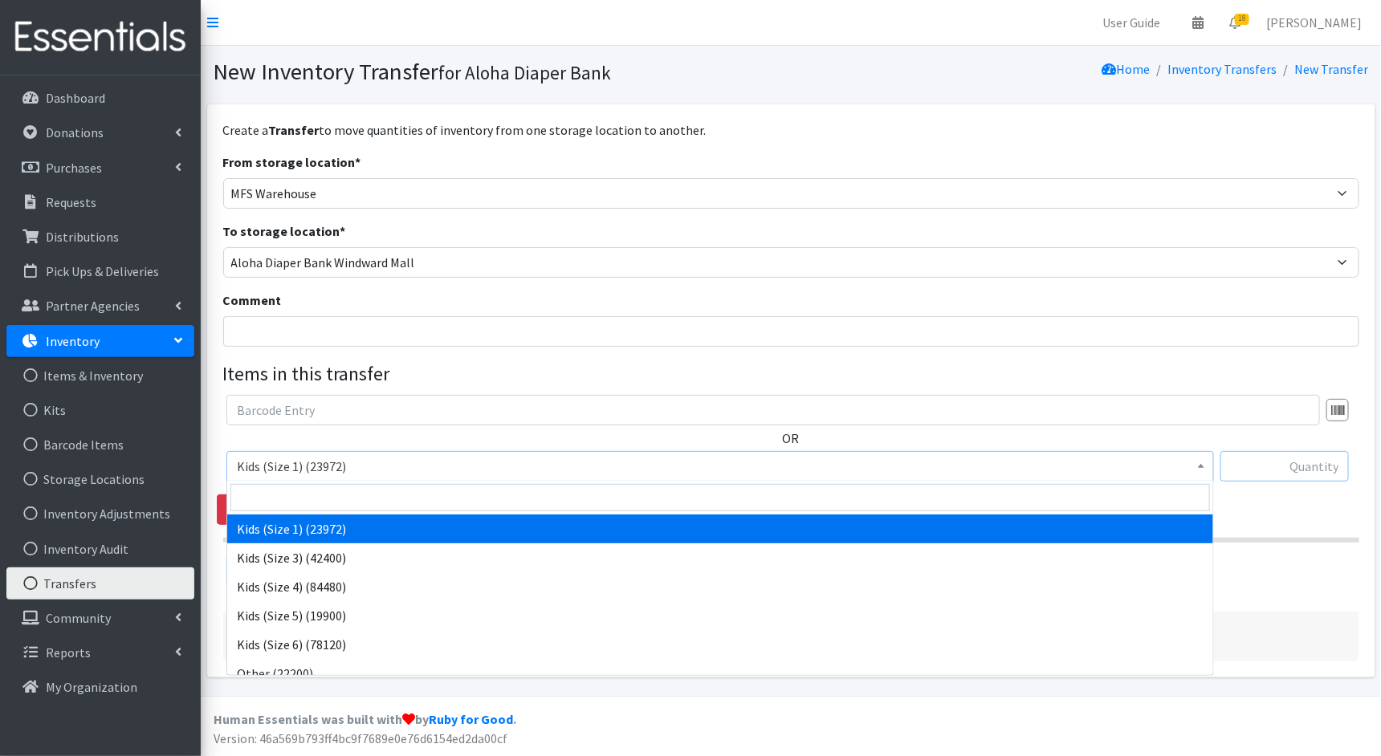
click at [1292, 467] on input "text" at bounding box center [1284, 466] width 128 height 31
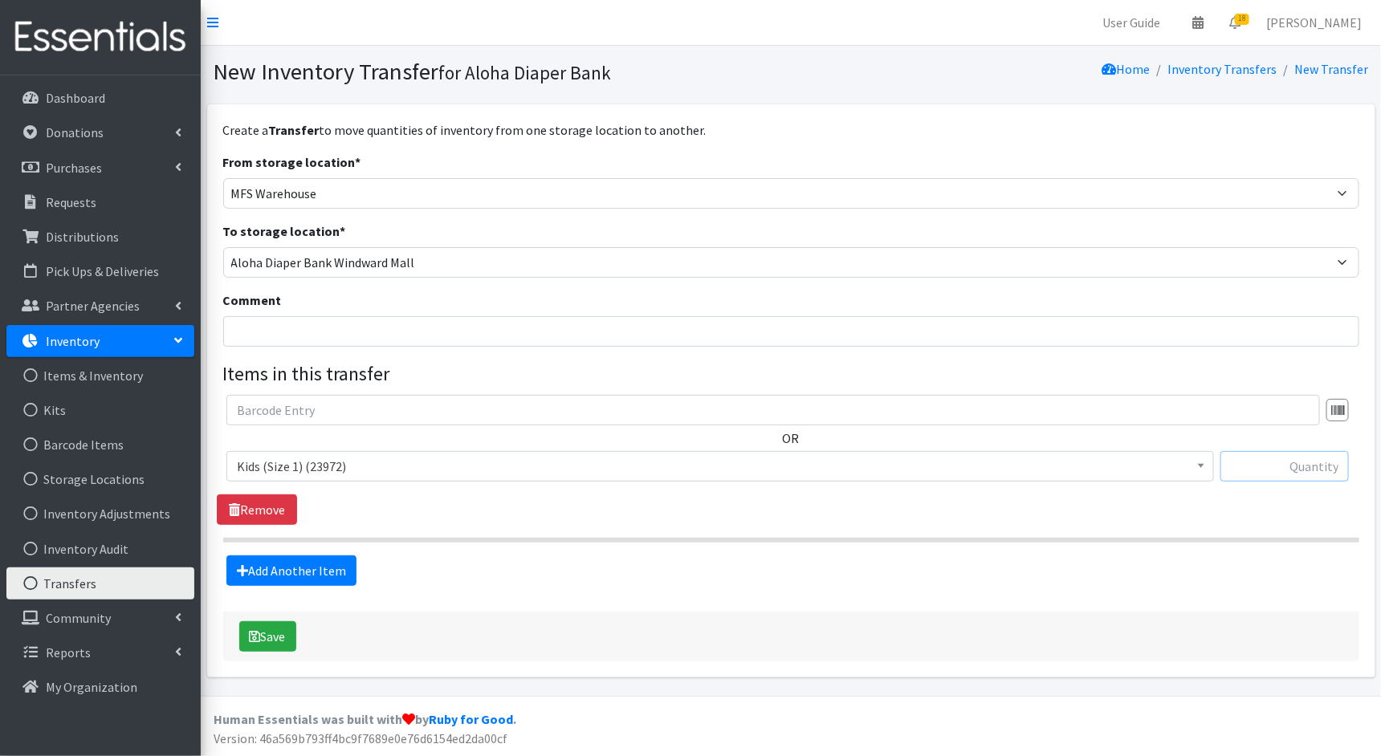
click at [1292, 467] on input "text" at bounding box center [1284, 466] width 128 height 31
type input "23972"
click at [304, 576] on link "Add Another Item" at bounding box center [291, 571] width 130 height 31
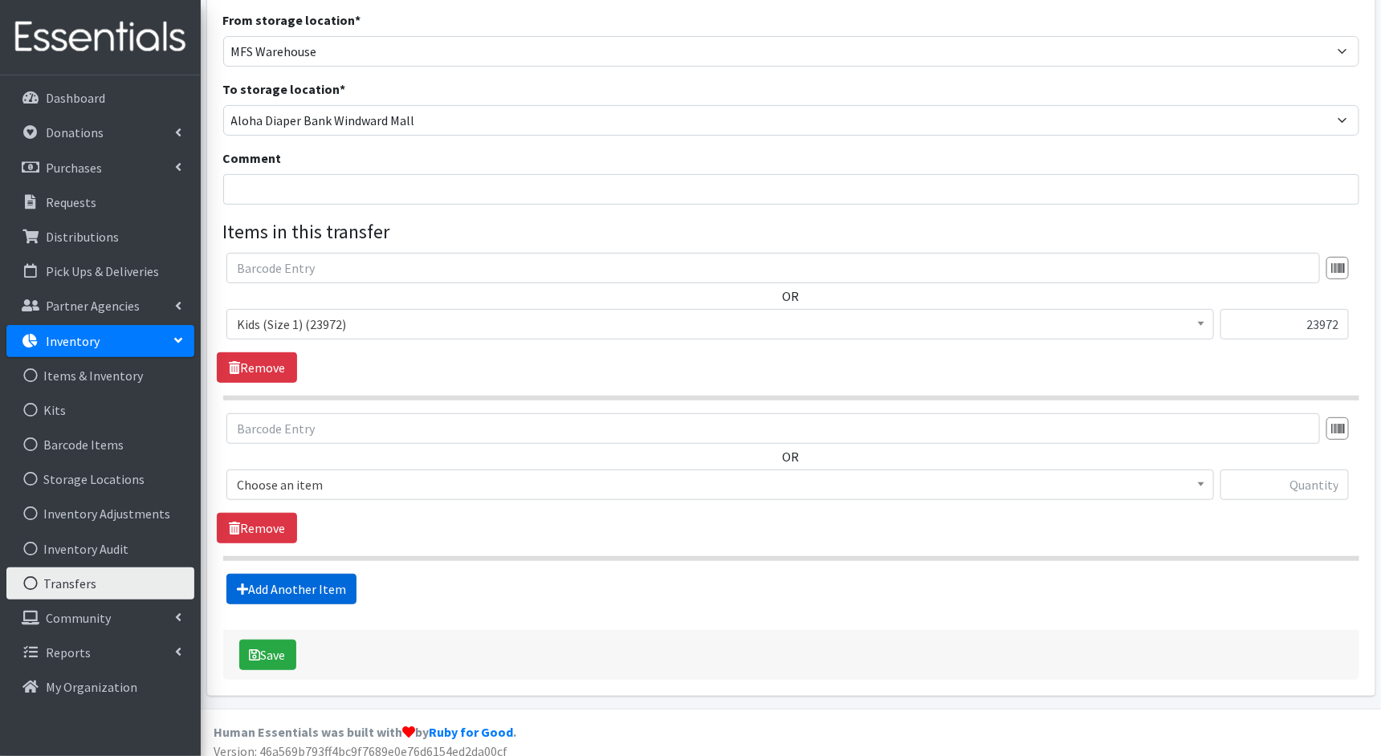
scroll to position [152, 0]
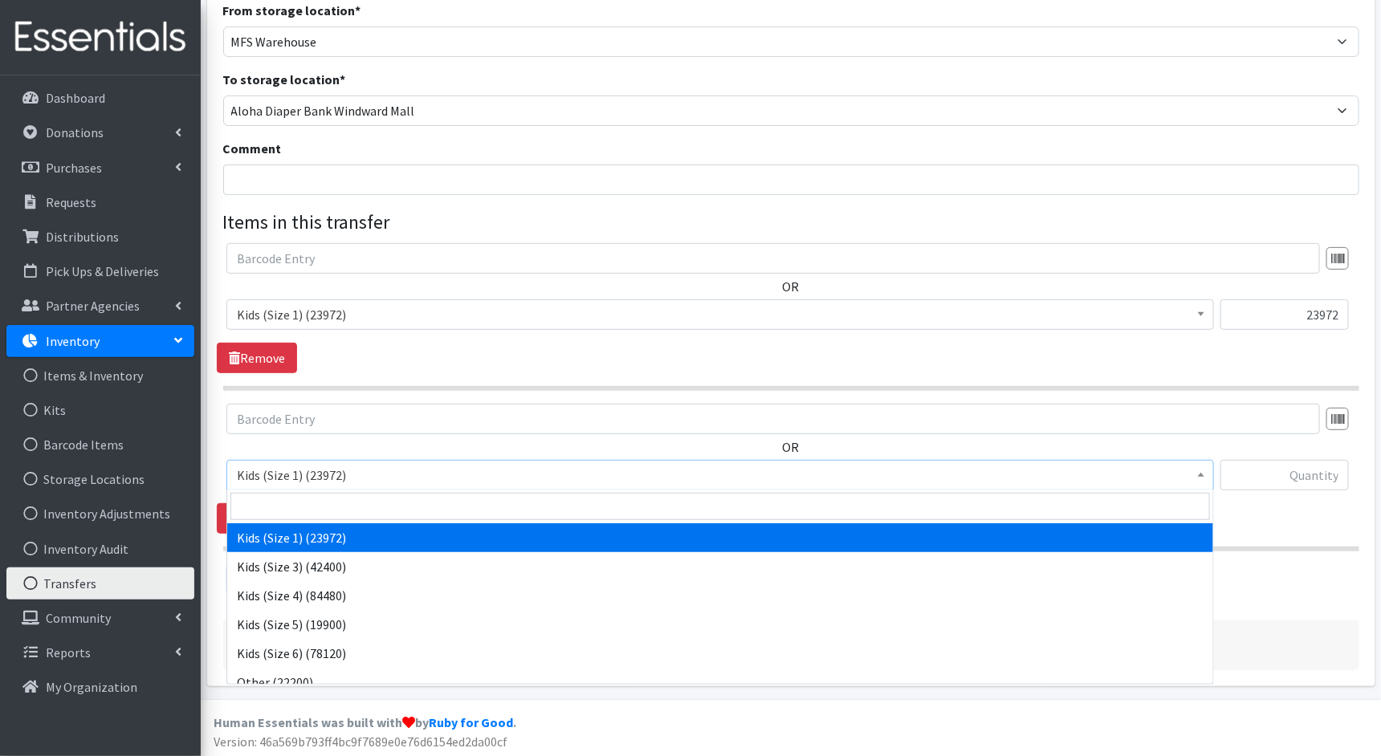
click at [1184, 476] on span "Kids (Size 1) (23972)" at bounding box center [720, 475] width 967 height 22
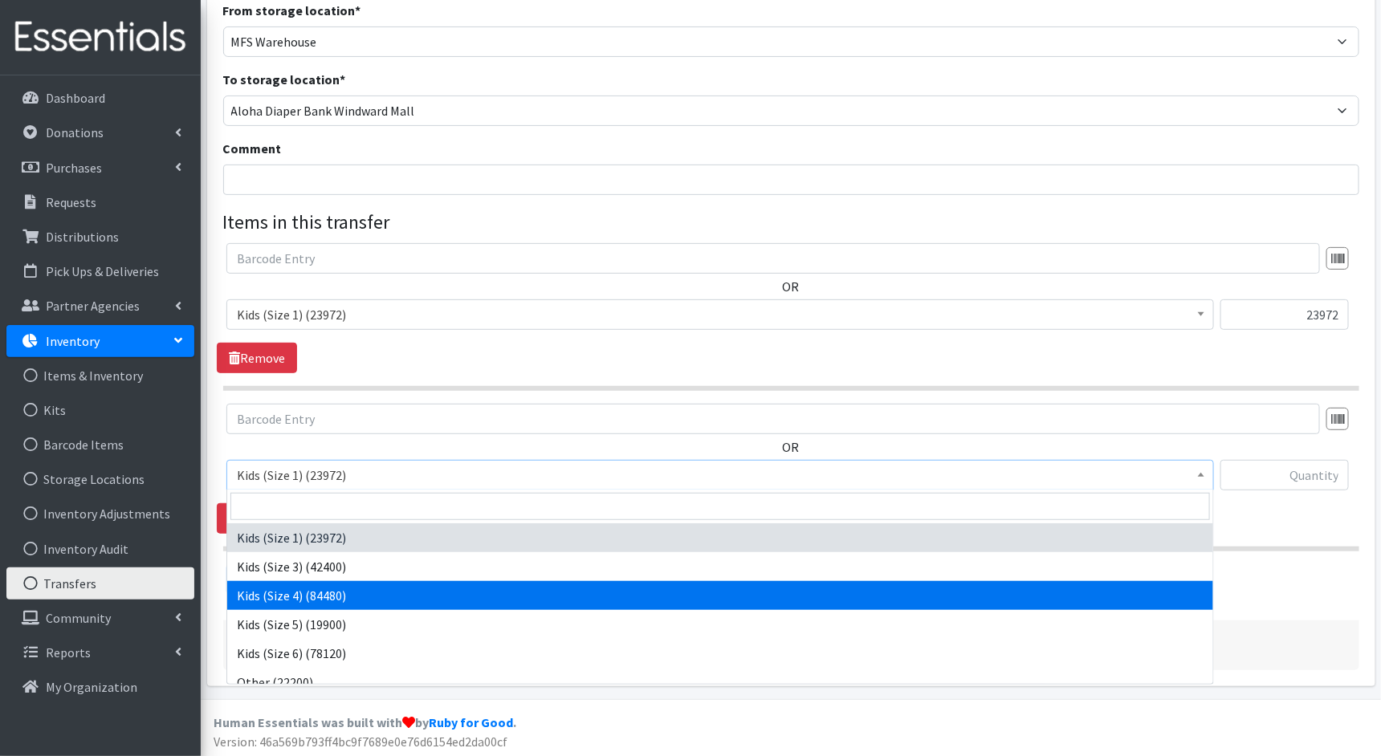
select select "1828"
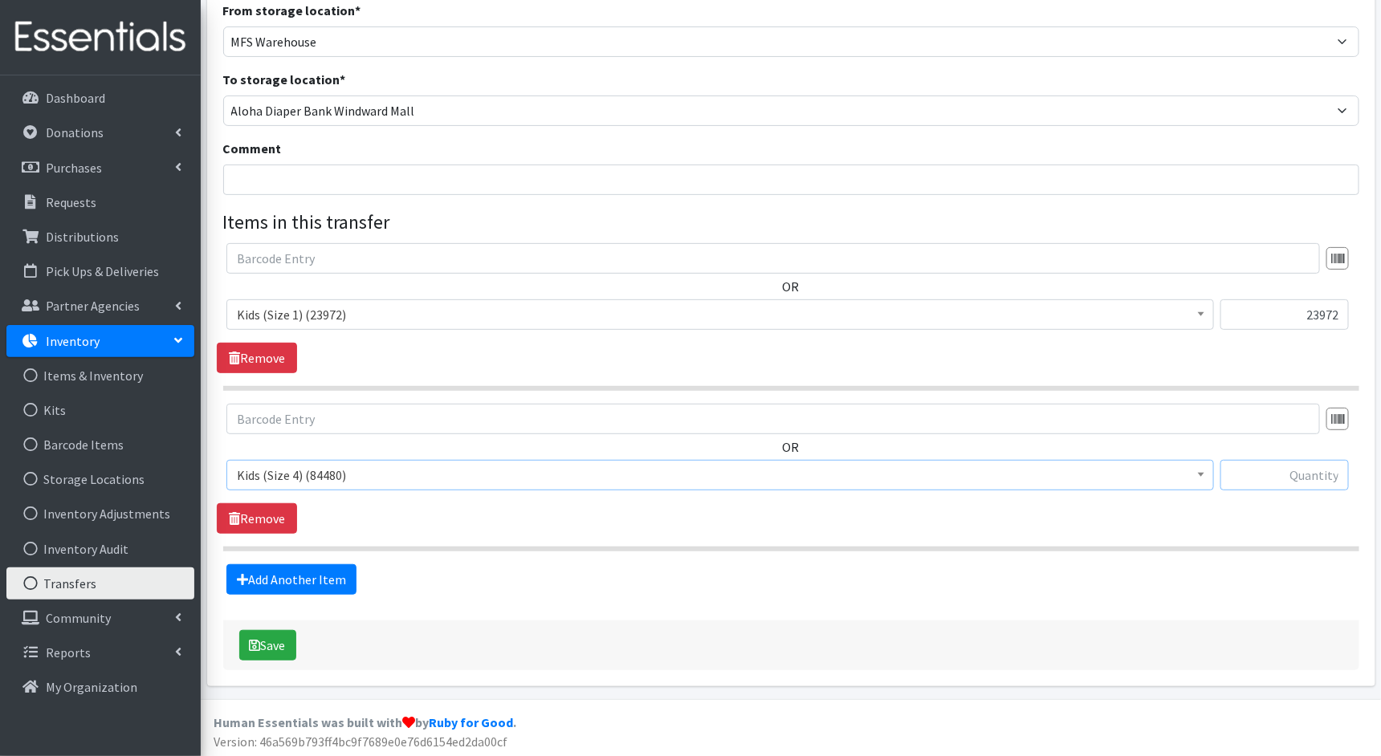
click at [1303, 481] on input "text" at bounding box center [1284, 475] width 128 height 31
type input "10000"
click at [328, 580] on link "Add Another Item" at bounding box center [291, 579] width 130 height 31
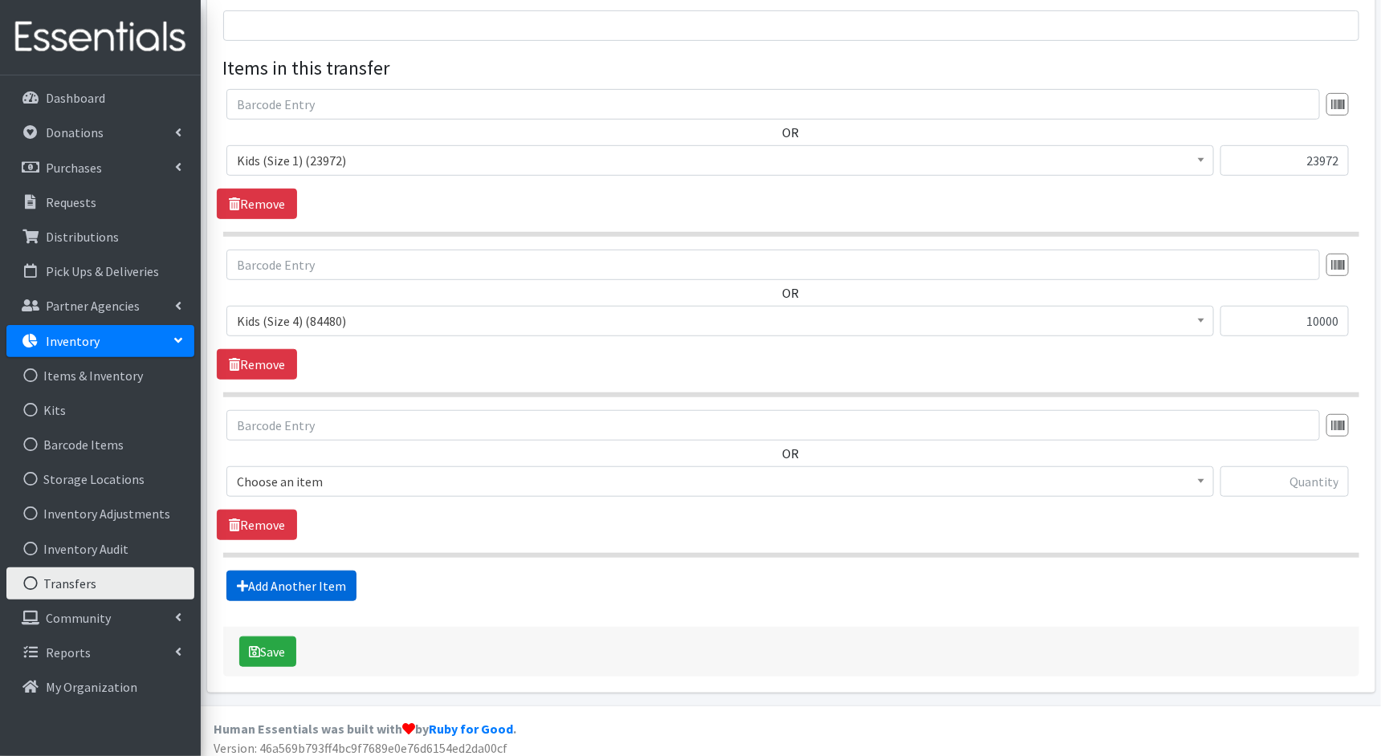
scroll to position [312, 0]
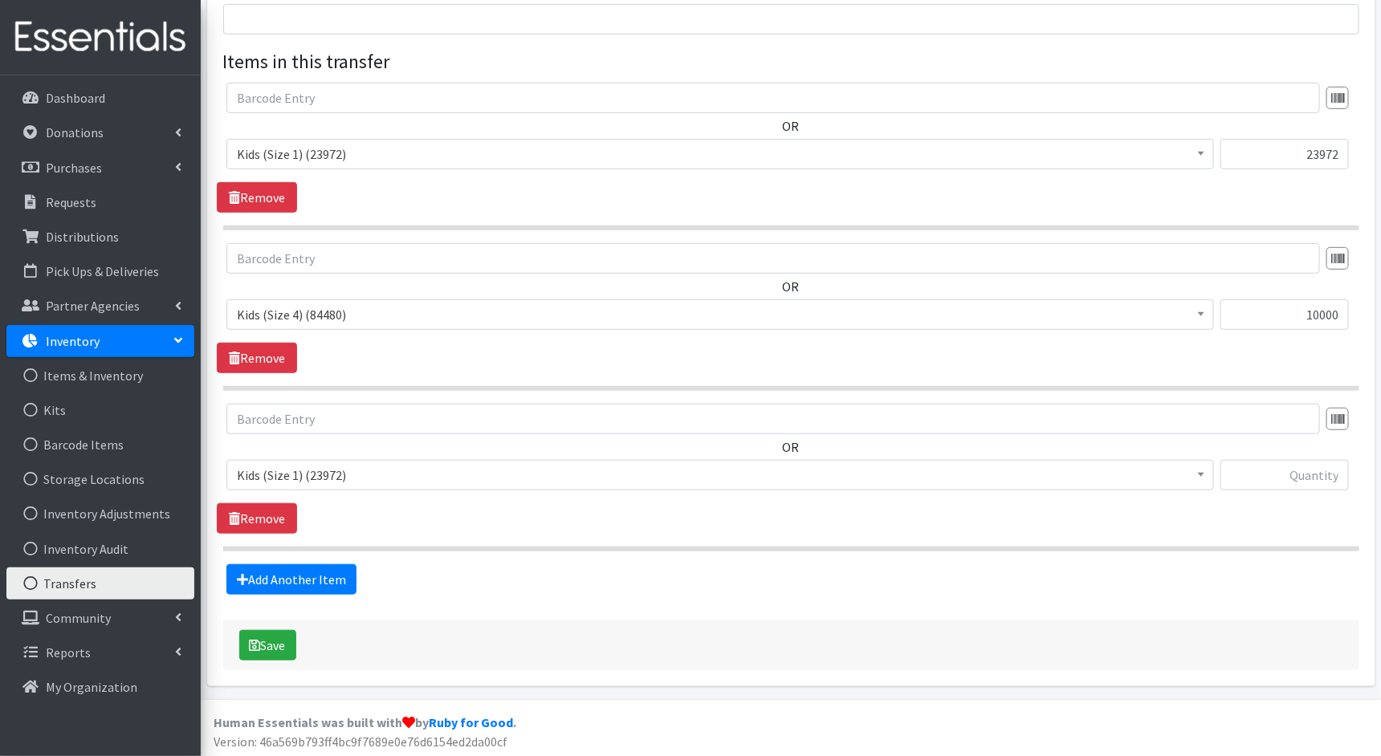
click at [1125, 471] on span "Kids (Size 1) (23972)" at bounding box center [720, 475] width 967 height 22
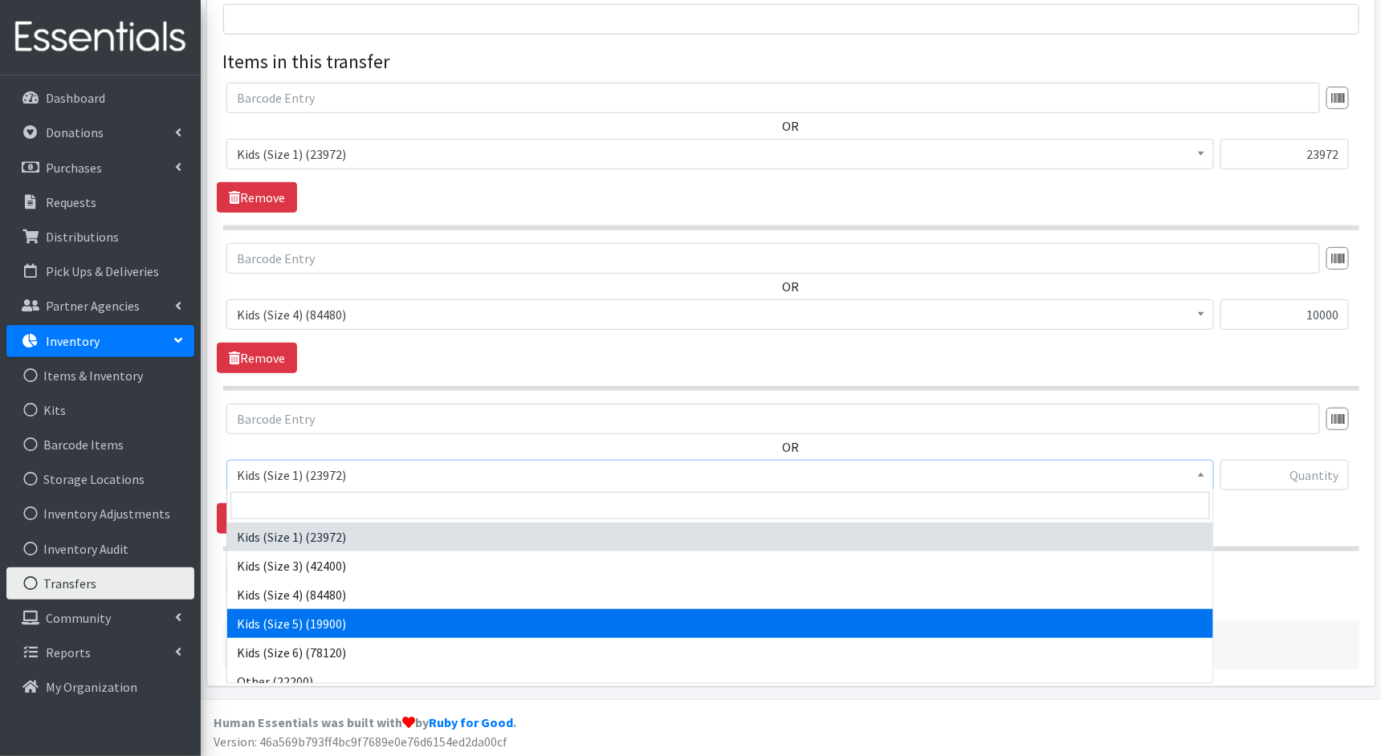
select select "1832"
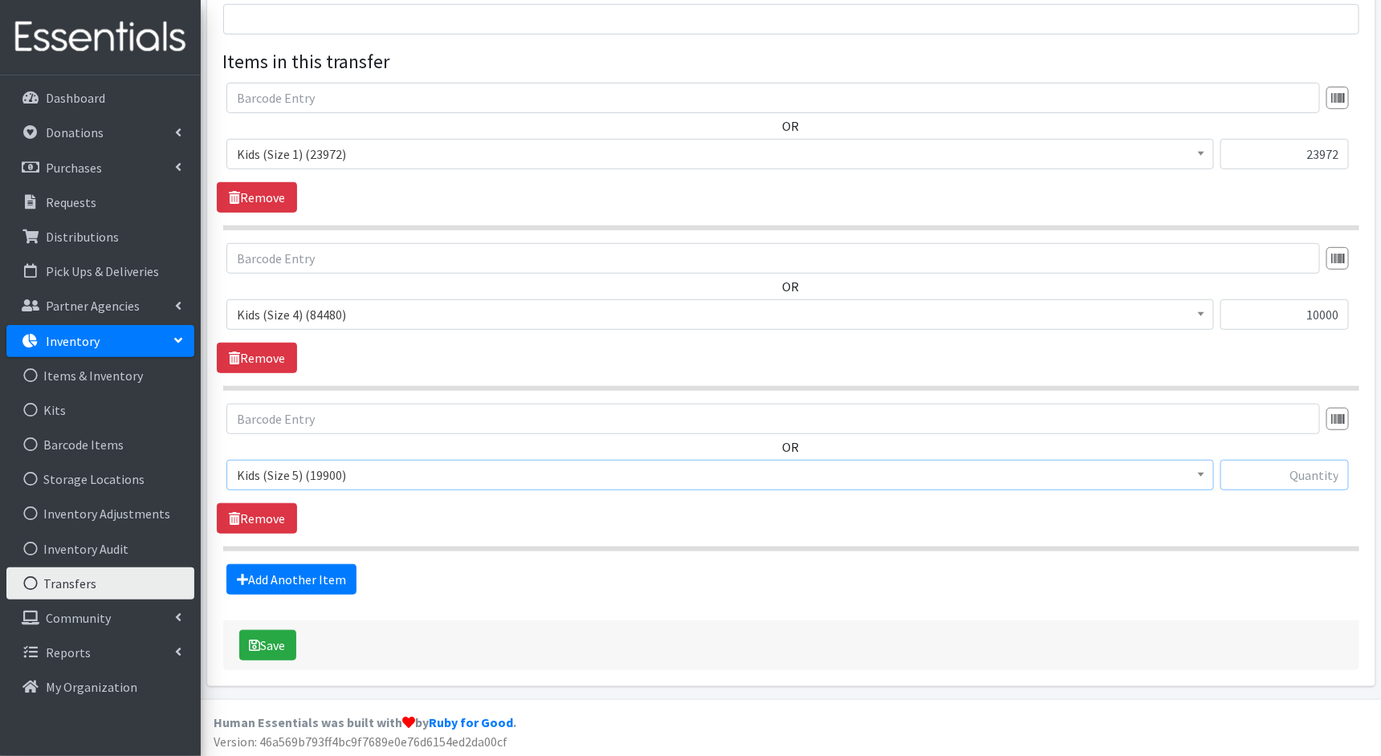
click at [1300, 471] on input "text" at bounding box center [1284, 475] width 128 height 31
type input "19900"
click at [324, 581] on link "Add Another Item" at bounding box center [291, 579] width 130 height 31
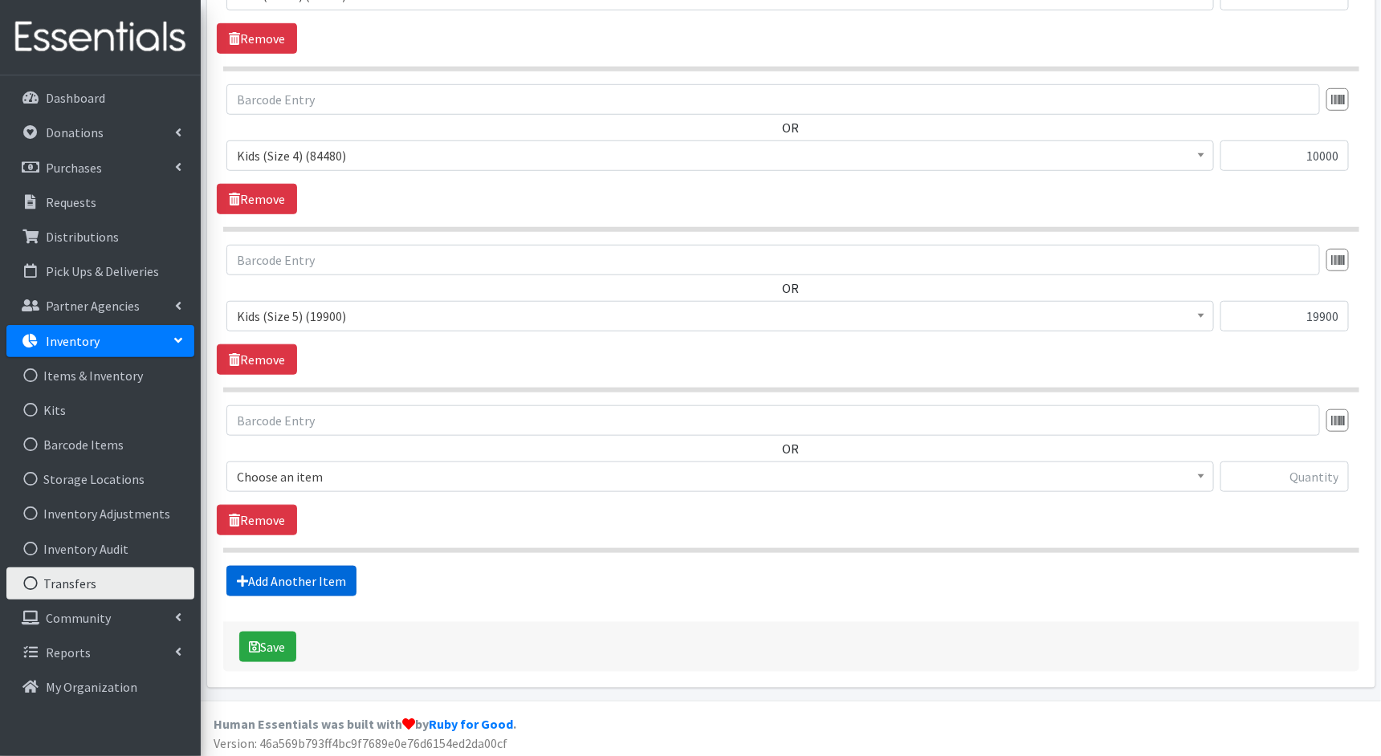
scroll to position [472, 0]
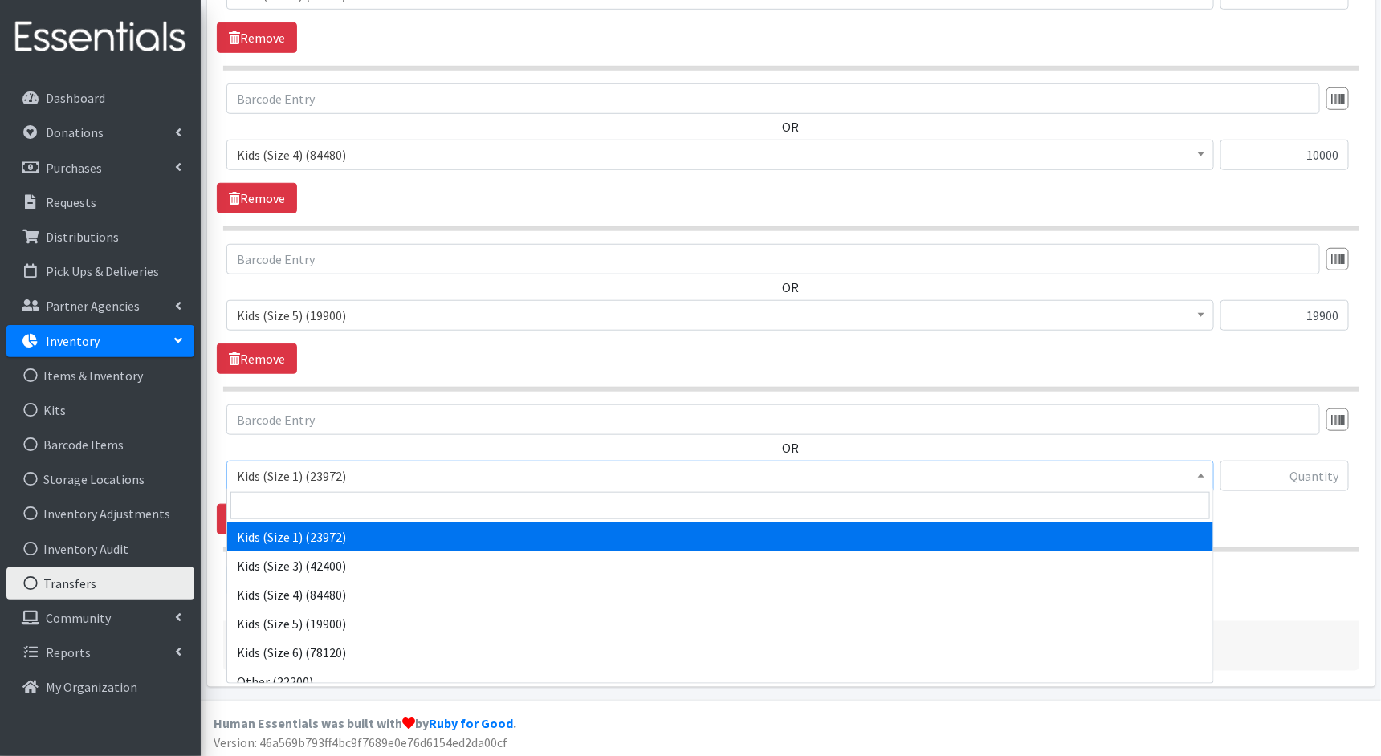
click at [660, 470] on span "Kids (Size 1) (23972)" at bounding box center [720, 476] width 967 height 22
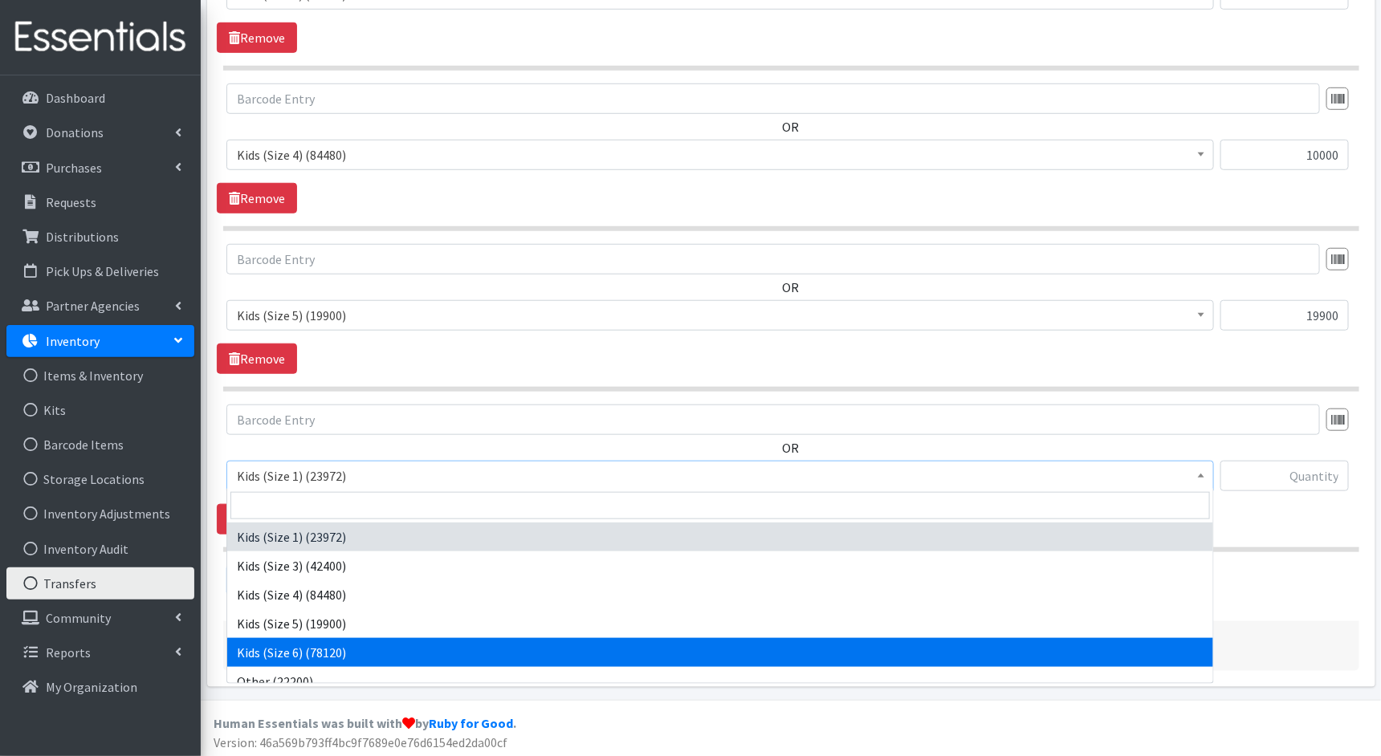
select select "1834"
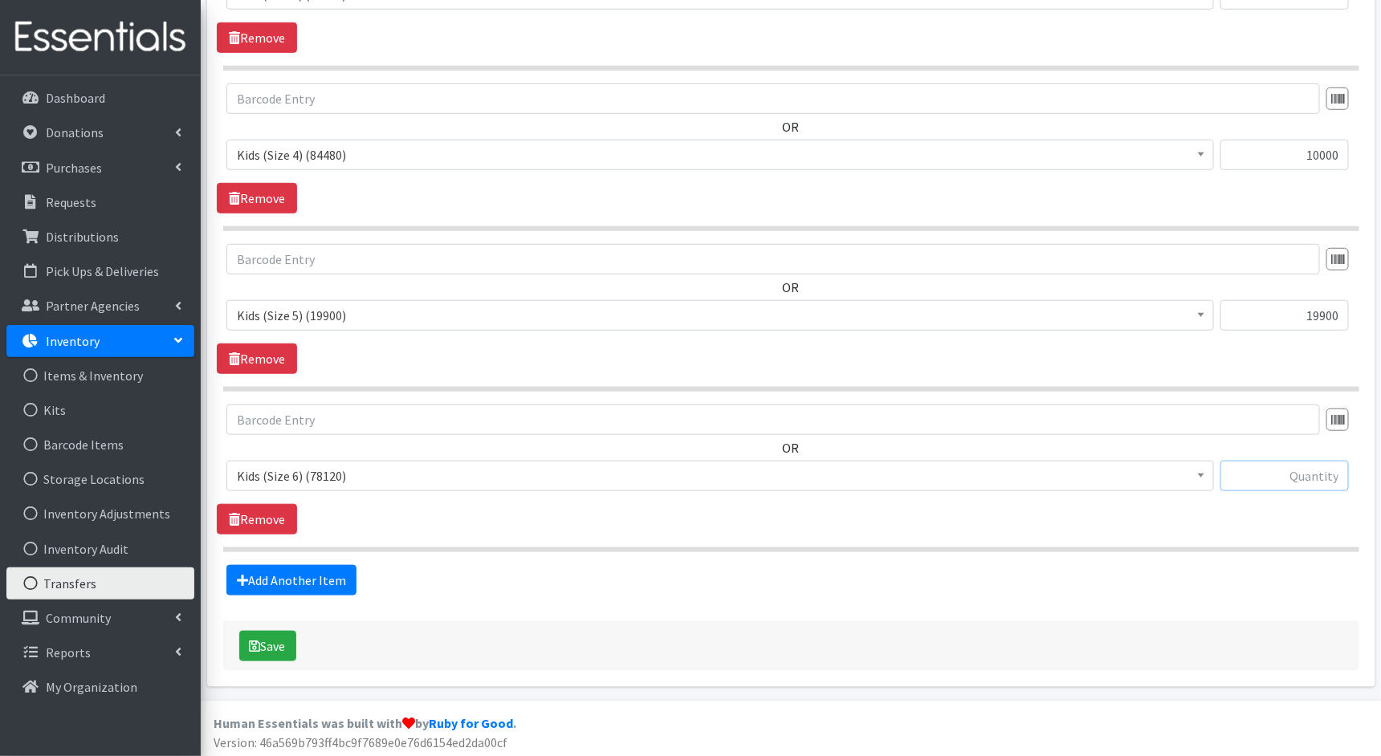
click at [1273, 474] on input "text" at bounding box center [1284, 476] width 128 height 31
type input "10000"
click at [323, 565] on link "Add Another Item" at bounding box center [291, 580] width 130 height 31
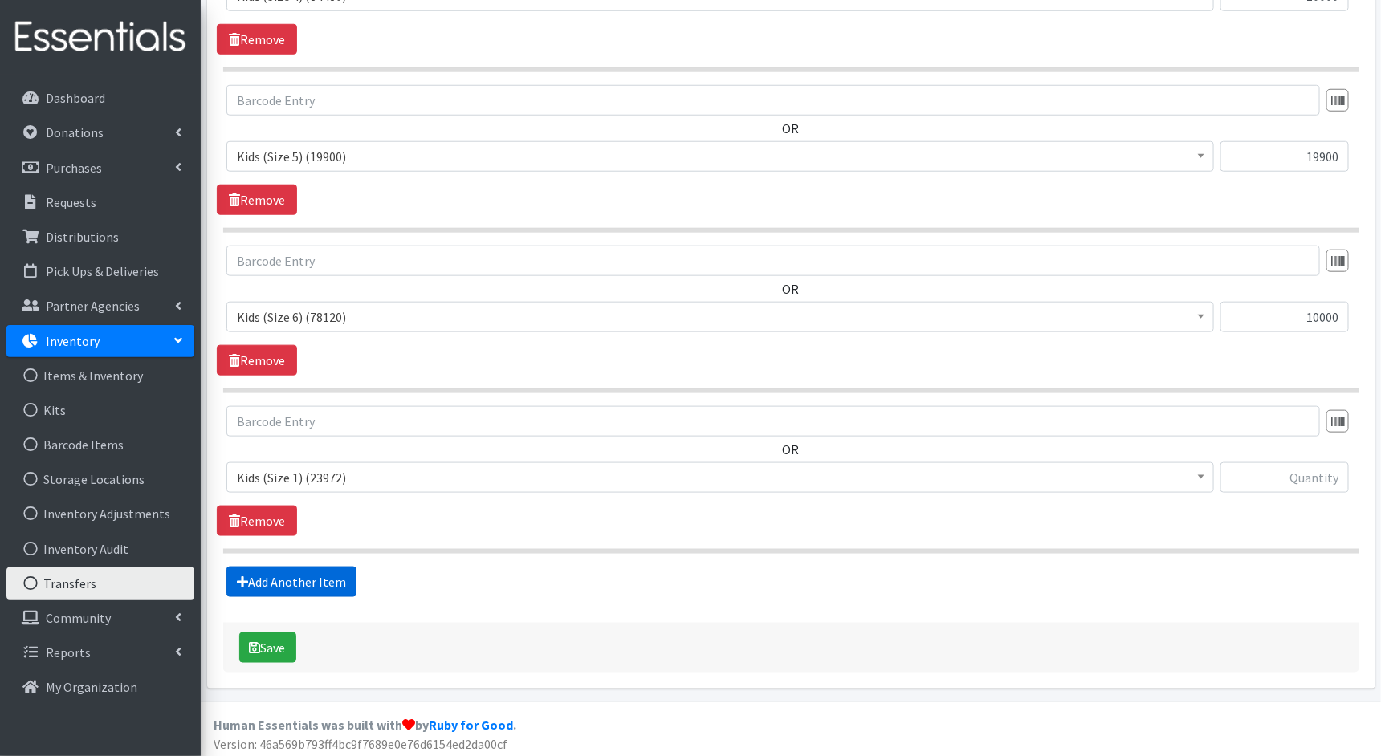
scroll to position [632, 0]
click at [524, 478] on span "Kids (Size 1) (23972)" at bounding box center [720, 477] width 967 height 22
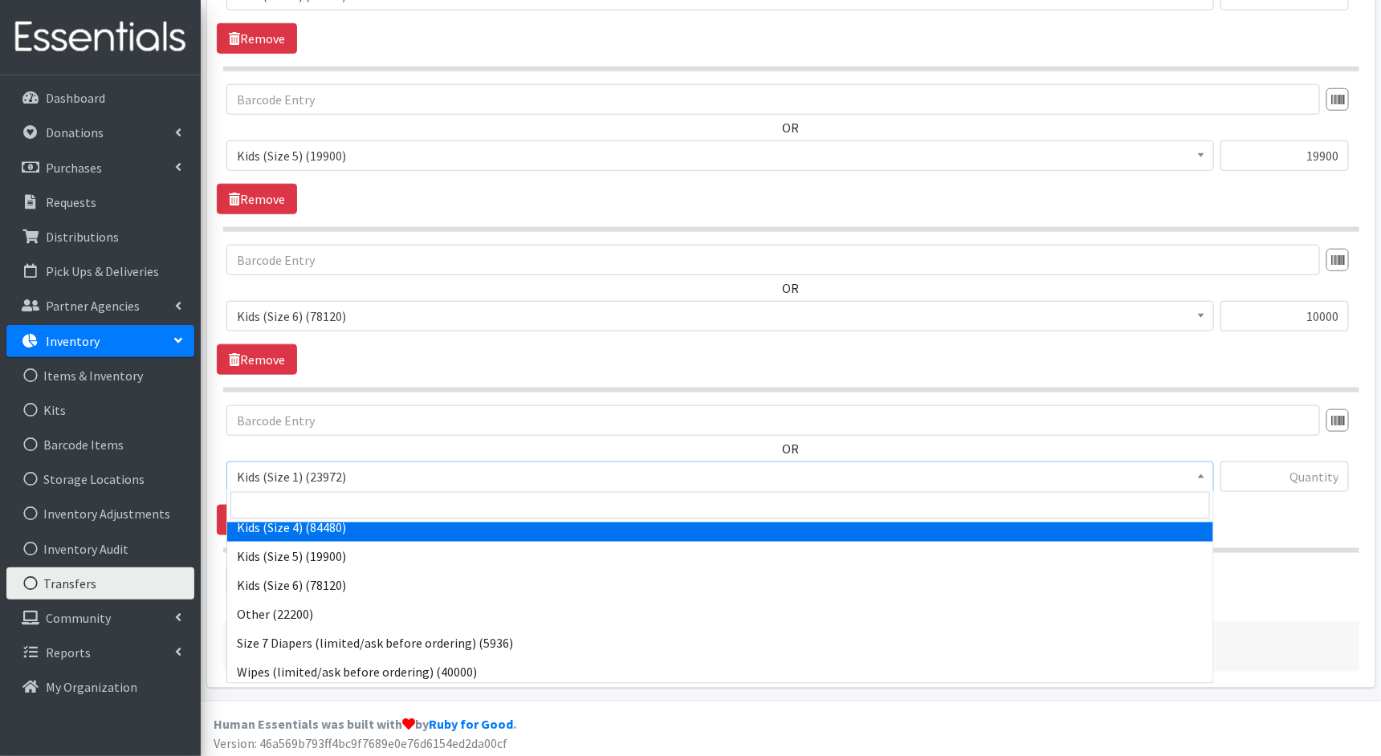
scroll to position [70, 0]
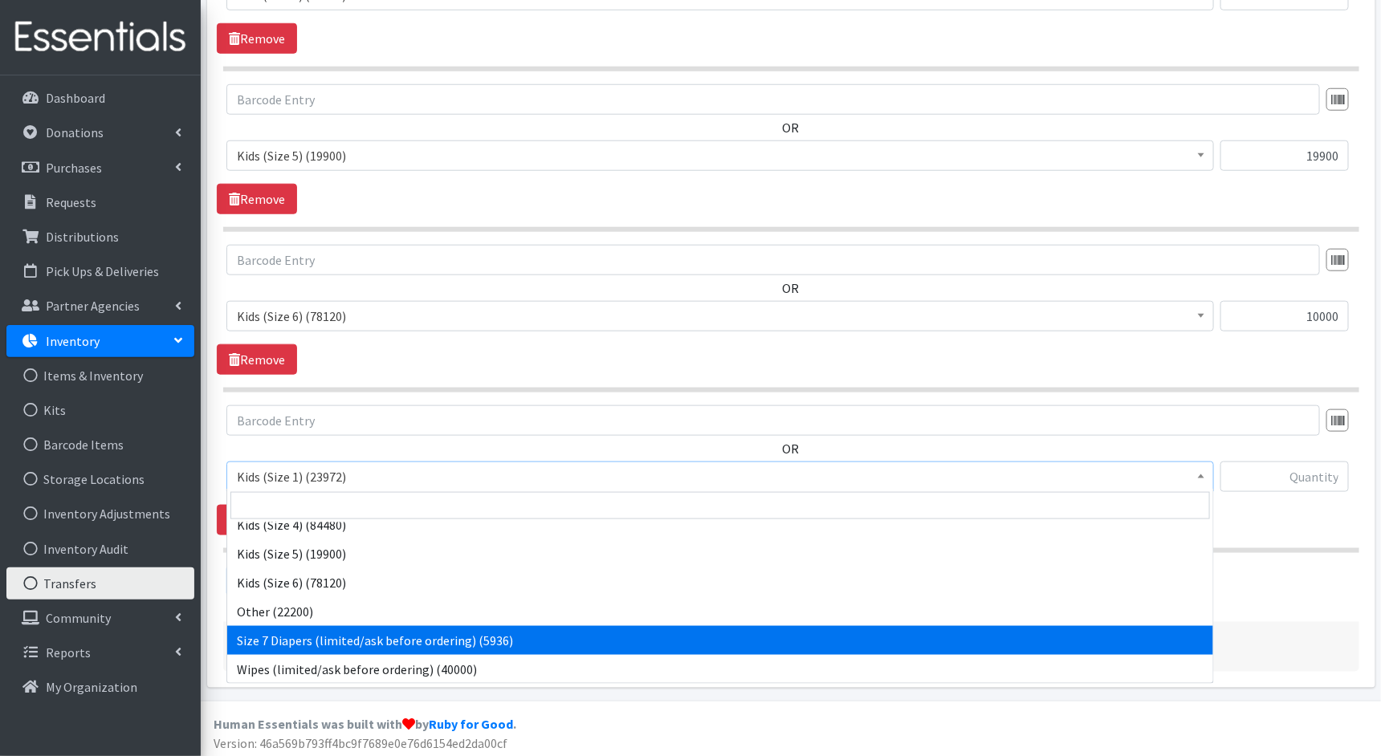
select select "1810"
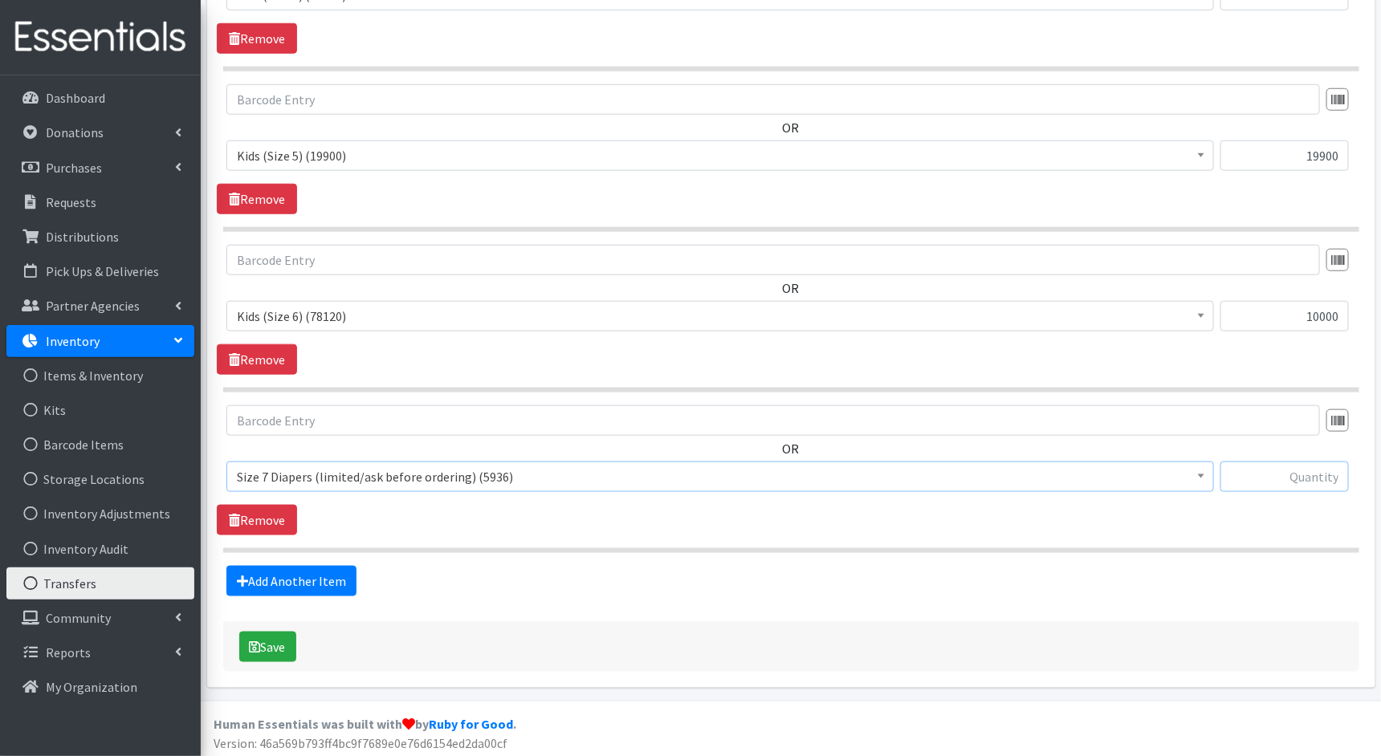
click at [1304, 482] on input "text" at bounding box center [1284, 477] width 128 height 31
type input "5936"
click at [315, 572] on link "Add Another Item" at bounding box center [291, 581] width 130 height 31
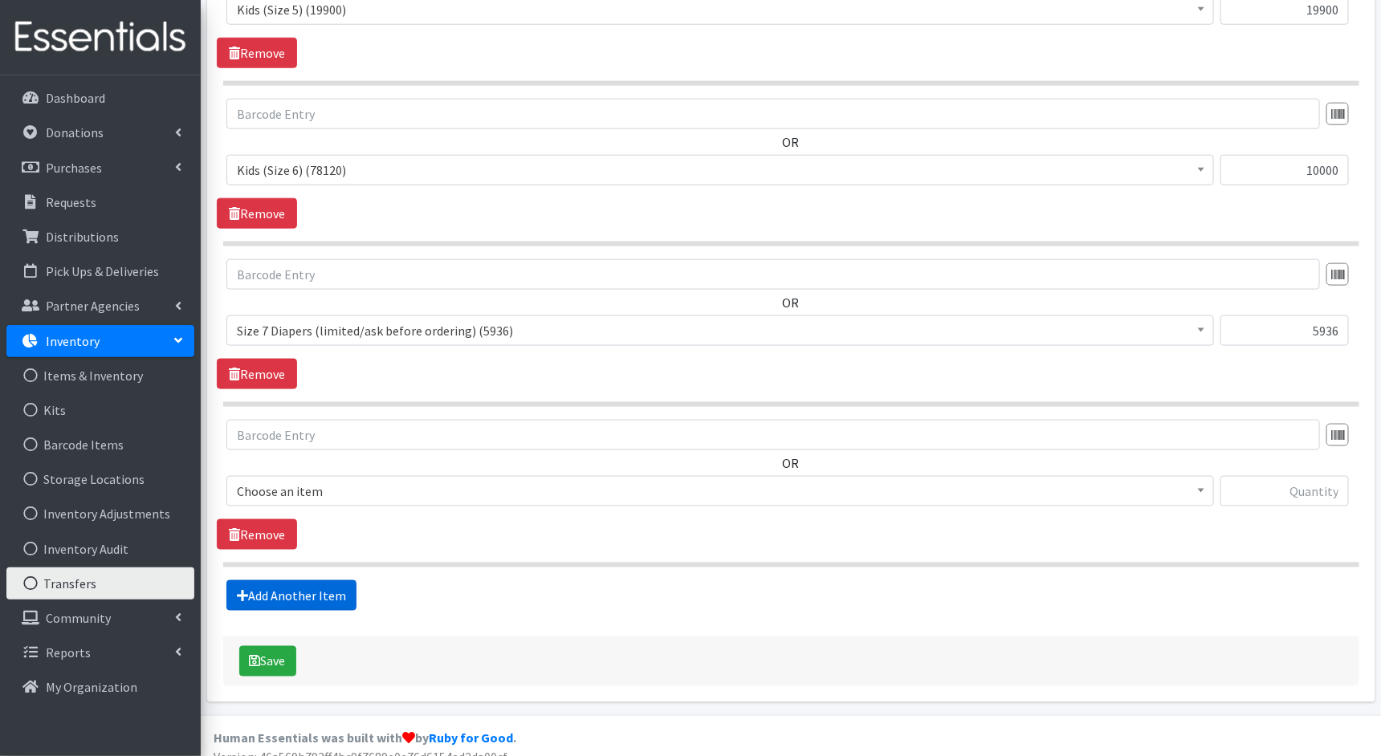
scroll to position [792, 0]
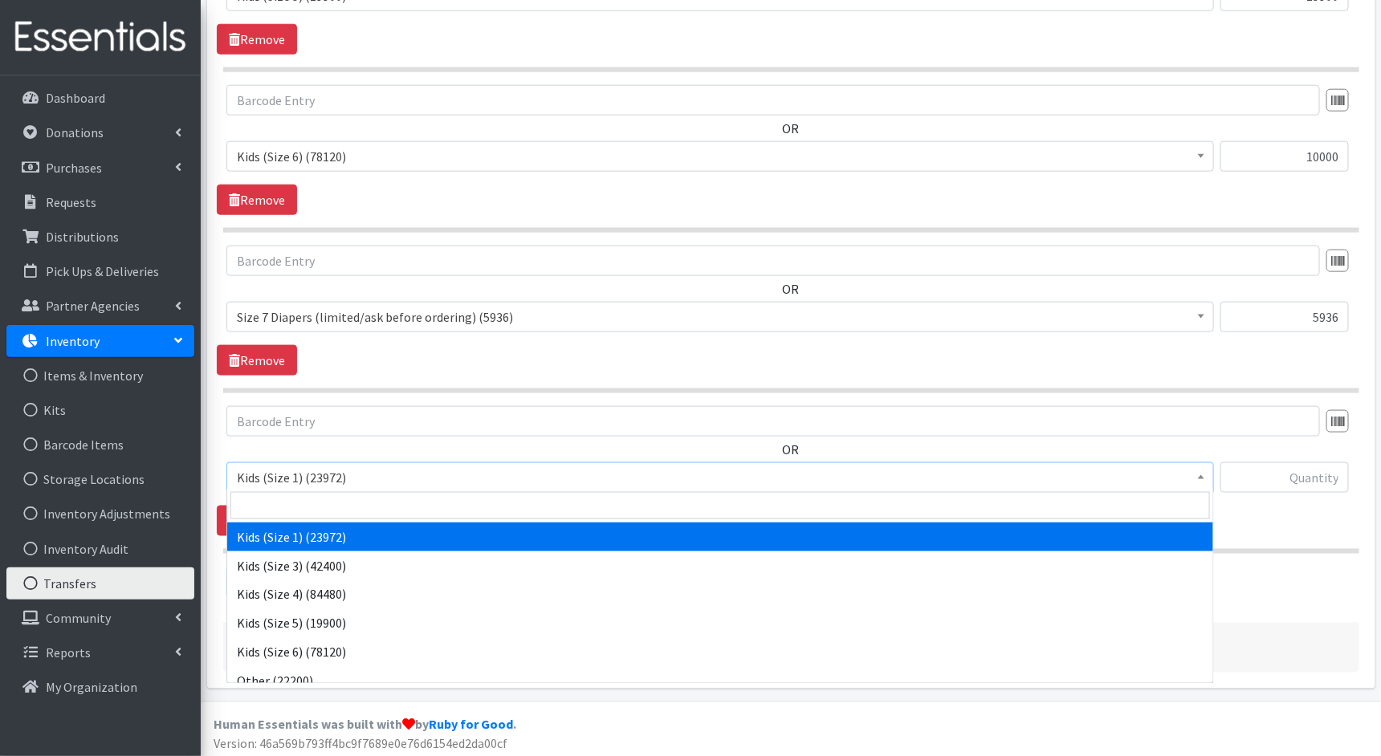
click at [438, 481] on span "Kids (Size 1) (23972)" at bounding box center [720, 477] width 967 height 22
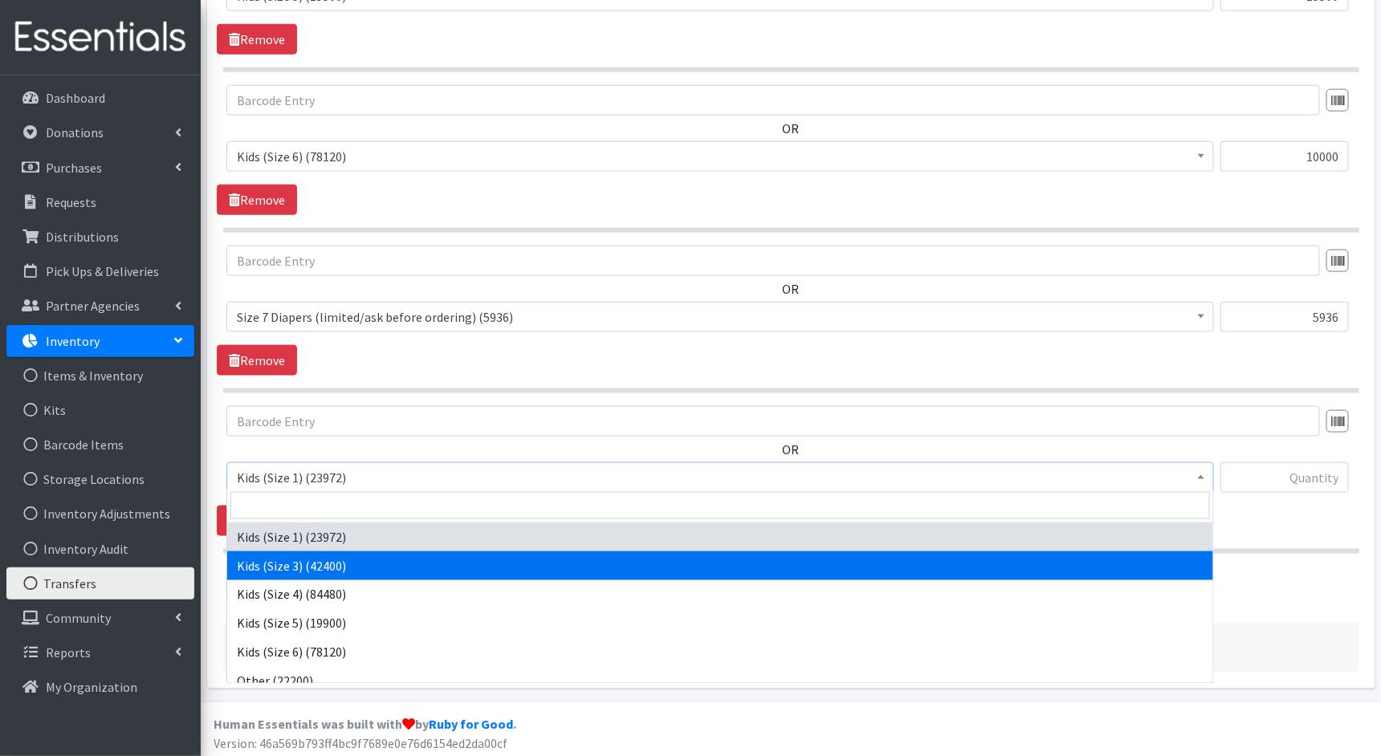
select select "1825"
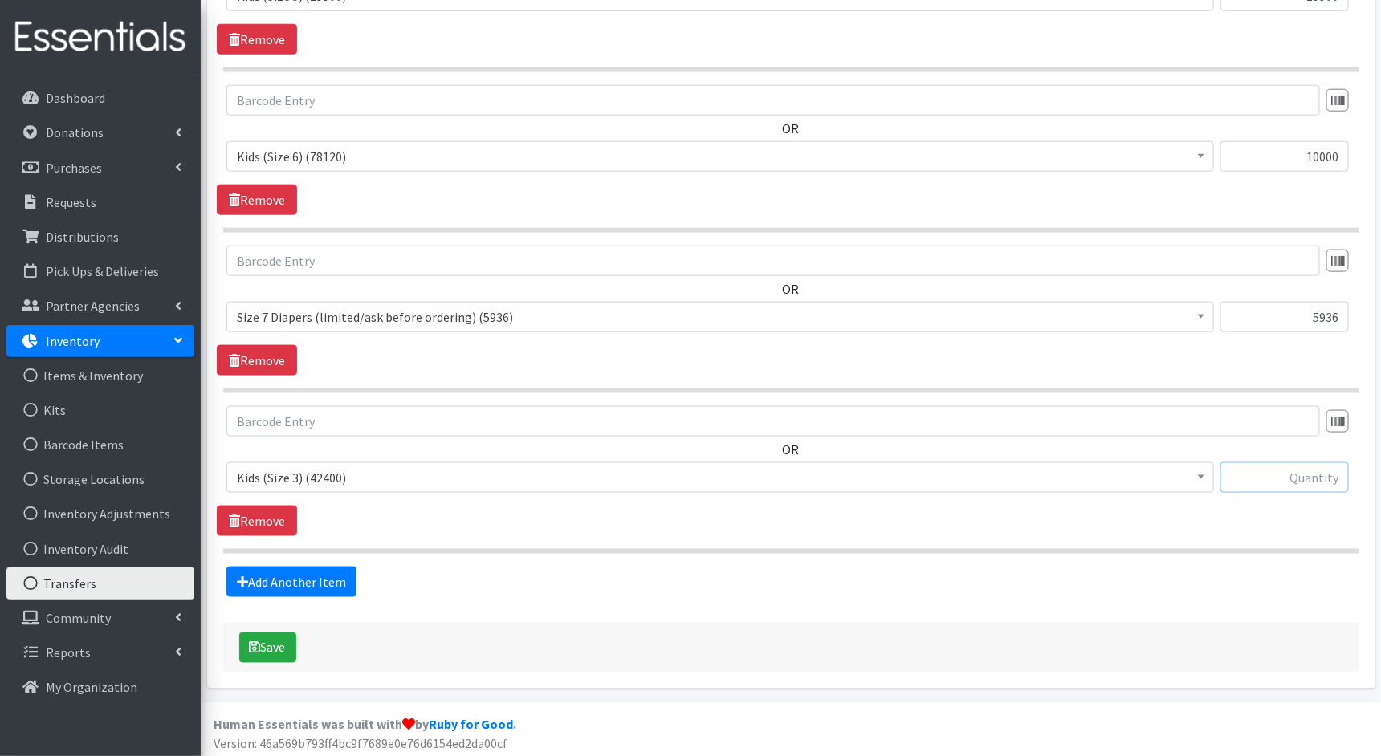
click at [1276, 465] on input "text" at bounding box center [1284, 477] width 128 height 31
type input "800"
click at [277, 642] on button "Save" at bounding box center [267, 648] width 57 height 31
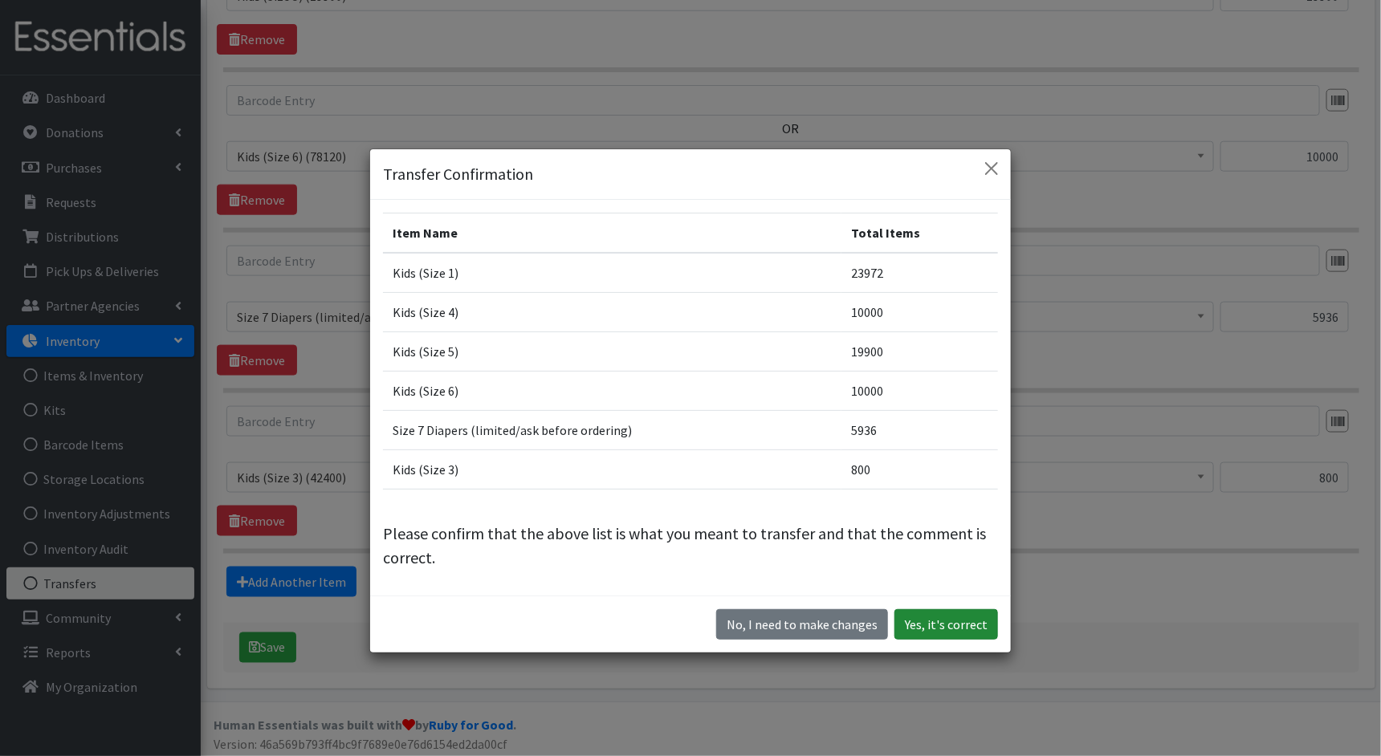
click at [967, 621] on button "Yes, it's correct" at bounding box center [946, 624] width 104 height 31
